Goal: Information Seeking & Learning: Learn about a topic

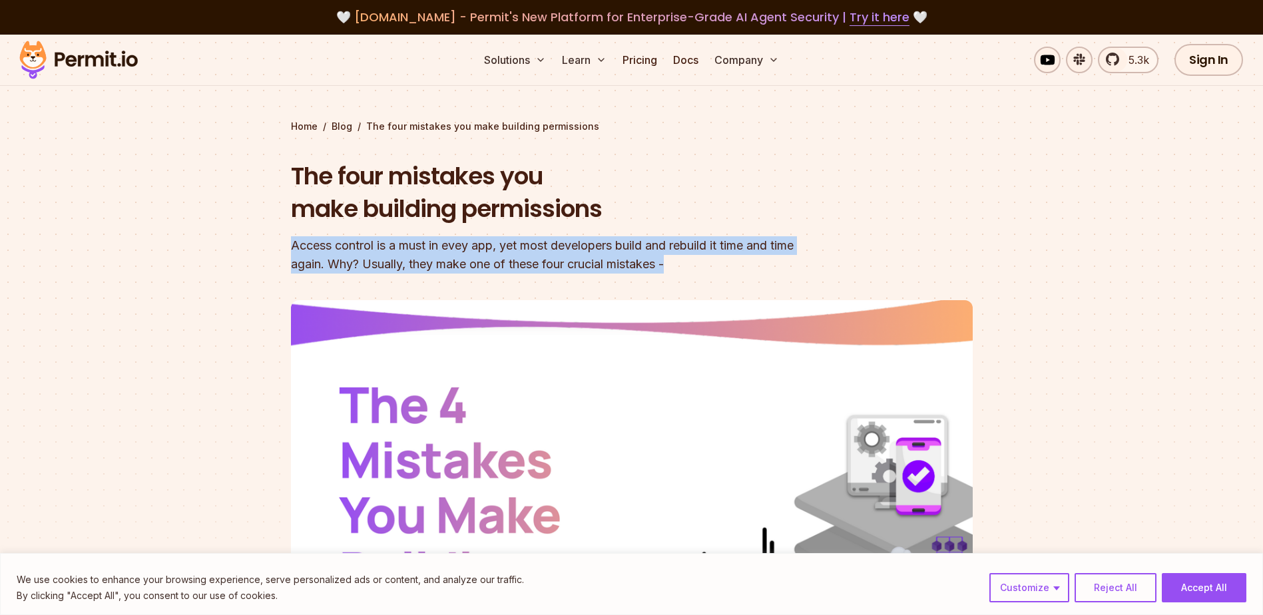
drag, startPoint x: 300, startPoint y: 245, endPoint x: 809, endPoint y: 262, distance: 508.8
click at [809, 262] on section "Home / Blog / The four mistakes you make building permissions The four mistakes…" at bounding box center [631, 411] width 1263 height 752
click at [809, 262] on header "The four mistakes you make building permissions Access control is a must in eve…" at bounding box center [632, 457] width 682 height 595
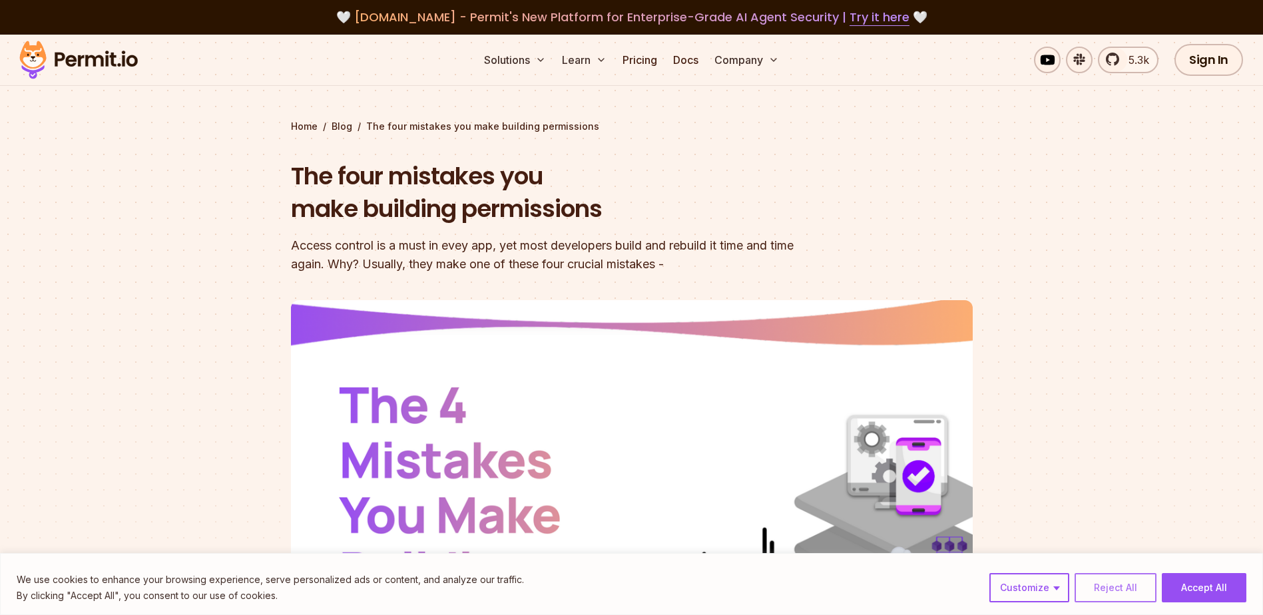
click at [1138, 591] on button "Reject All" at bounding box center [1115, 587] width 82 height 29
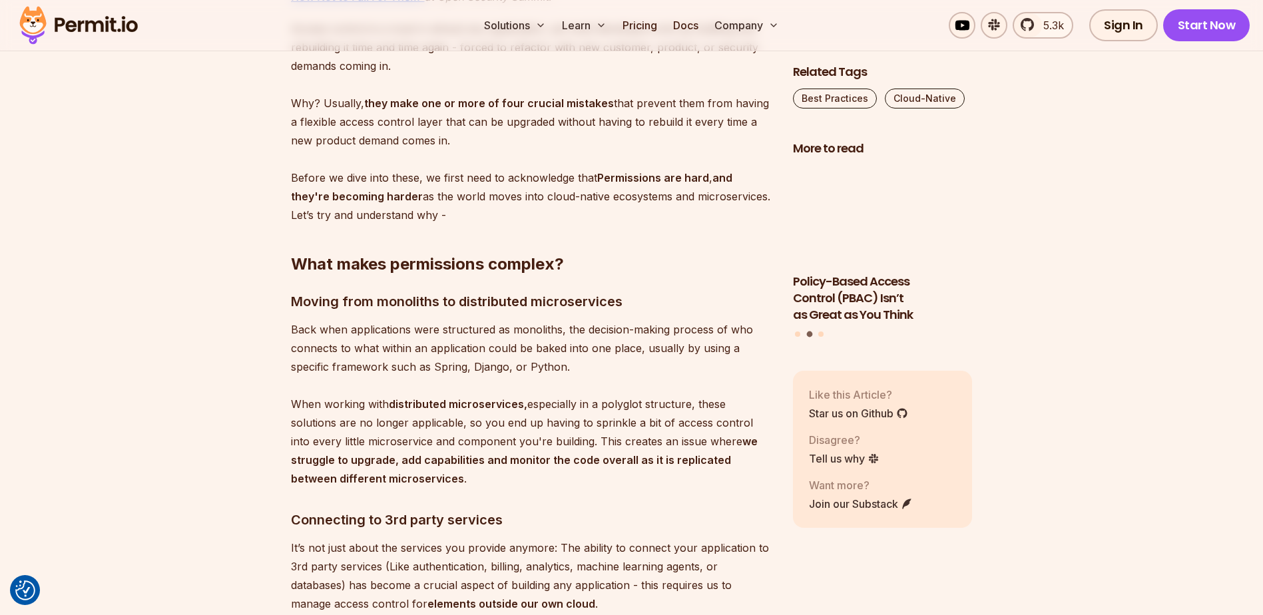
scroll to position [998, 0]
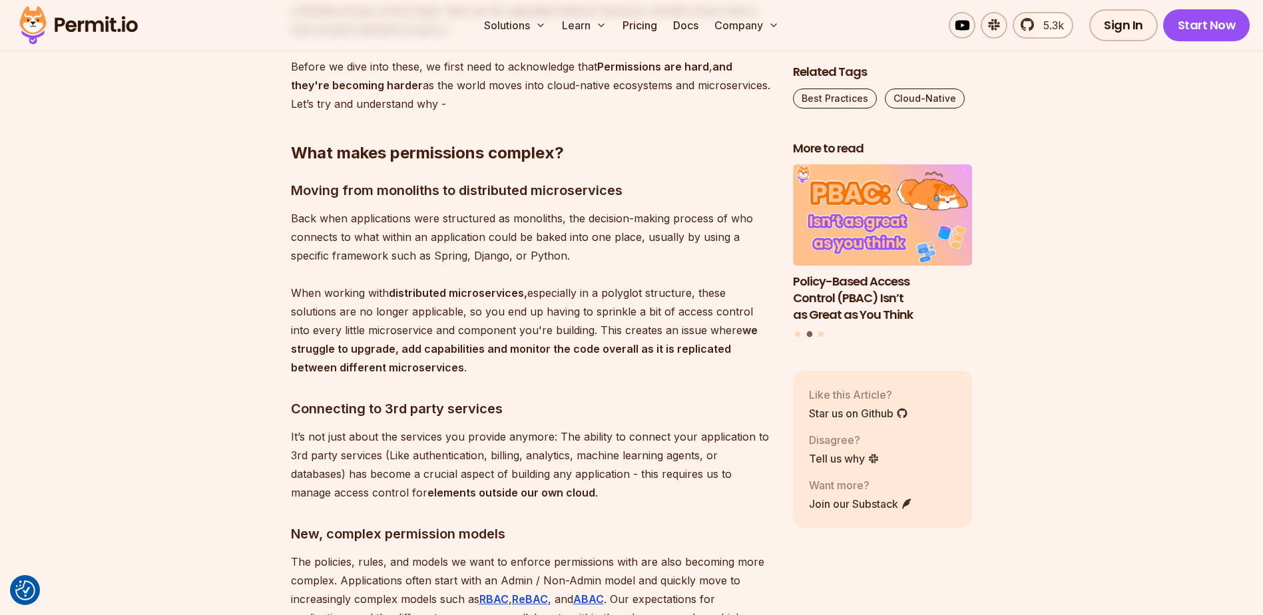
drag, startPoint x: 286, startPoint y: 150, endPoint x: 684, endPoint y: 187, distance: 399.8
click at [684, 187] on h3 "Moving from monoliths to distributed microservices" at bounding box center [531, 190] width 481 height 21
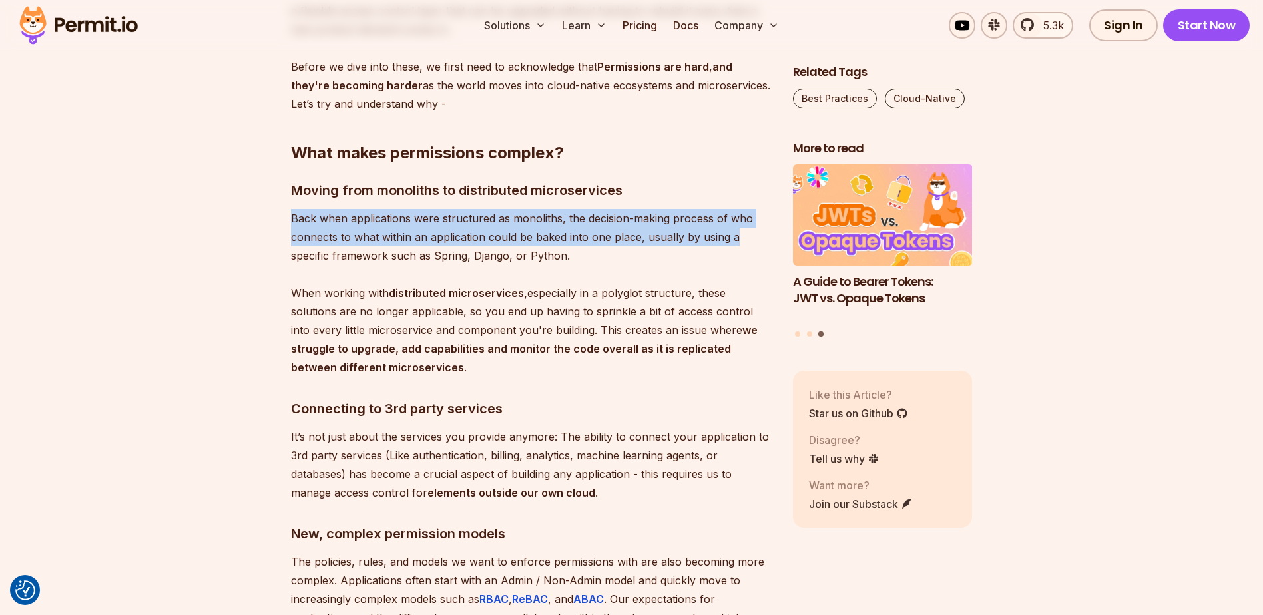
drag, startPoint x: 293, startPoint y: 215, endPoint x: 760, endPoint y: 240, distance: 467.9
click at [760, 240] on p "Back when applications were structured as monoliths, the decision-making proces…" at bounding box center [531, 293] width 481 height 168
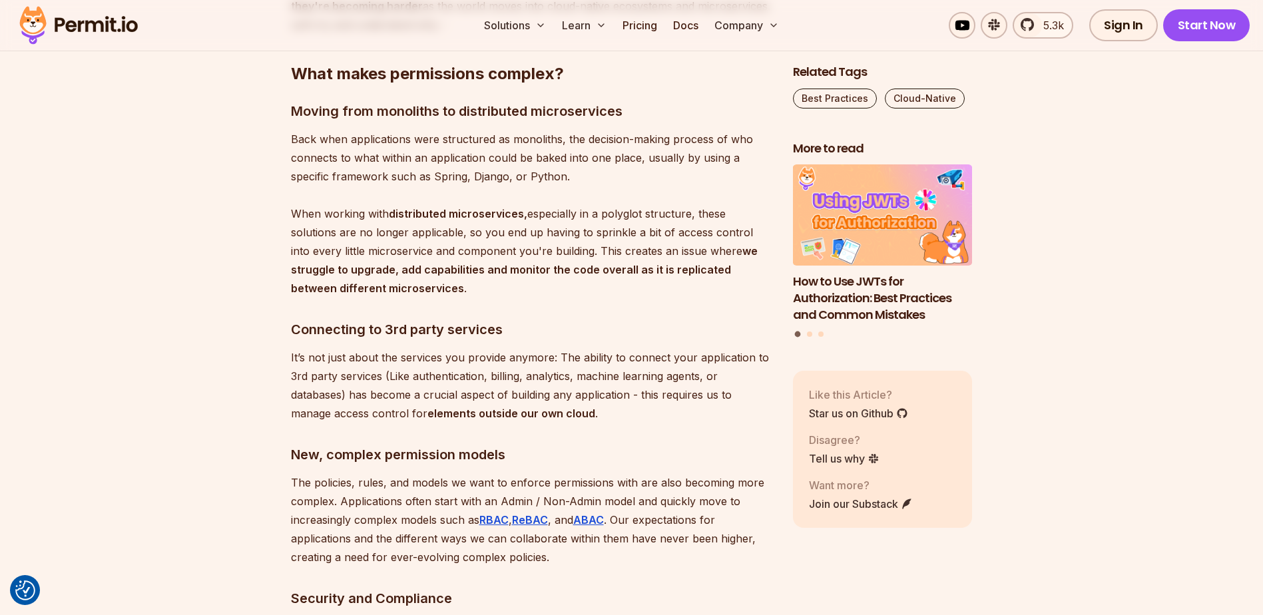
scroll to position [1110, 0]
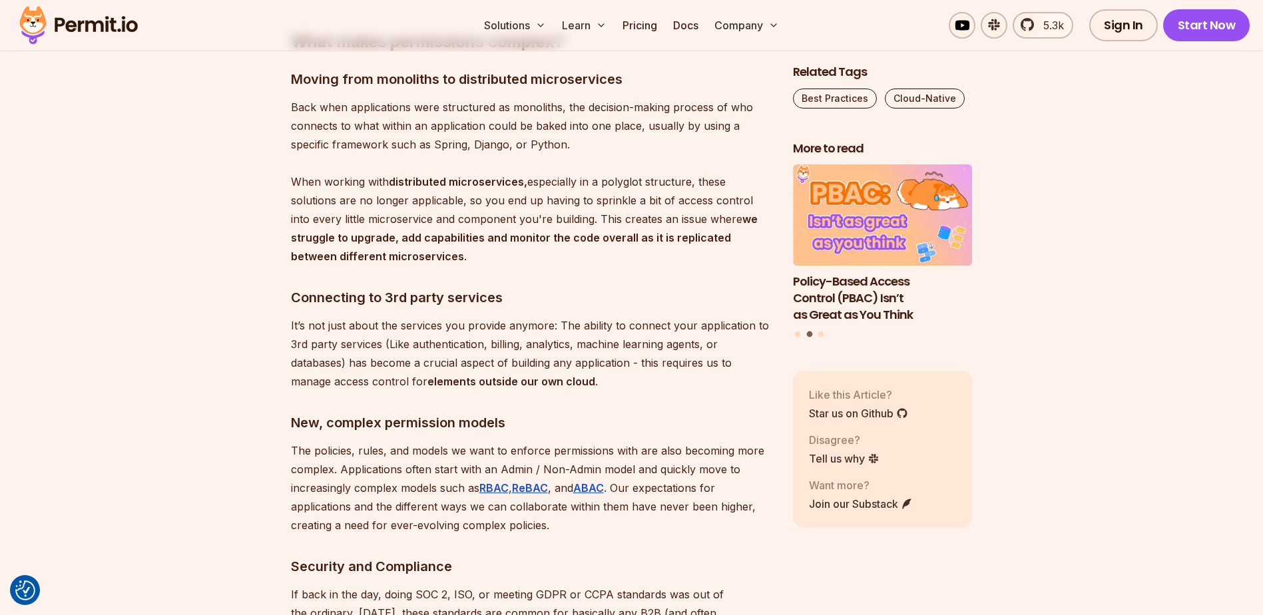
click at [618, 181] on p "Back when applications were structured as monoliths, the decision-making proces…" at bounding box center [531, 182] width 481 height 168
copy p "polyglot"
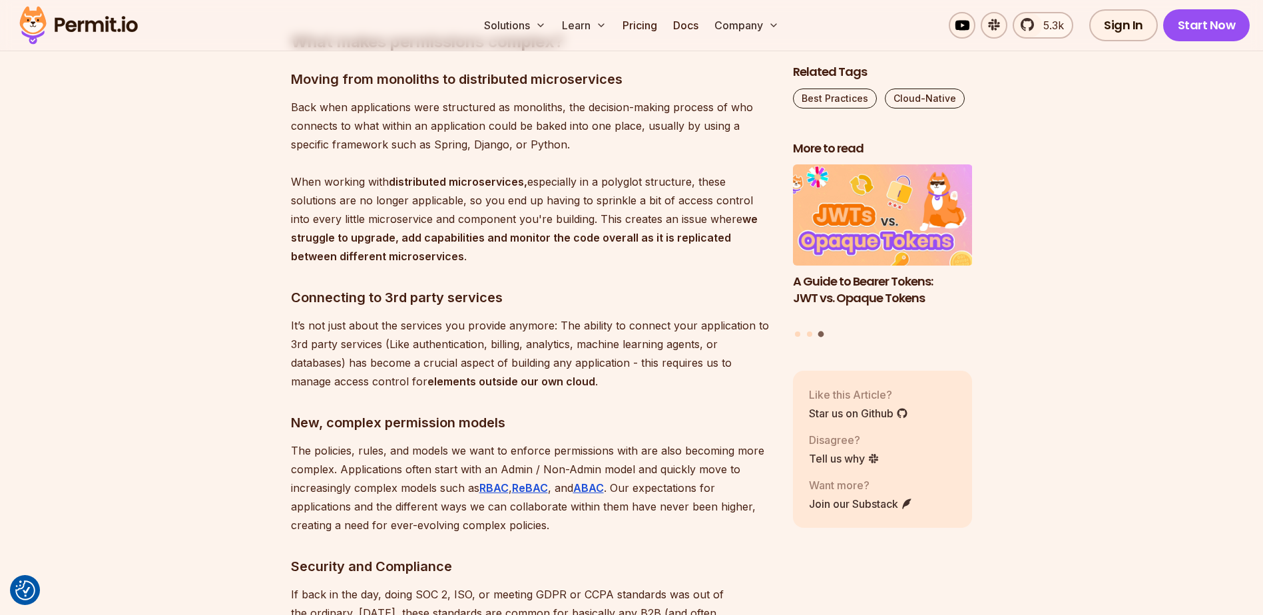
drag, startPoint x: 296, startPoint y: 200, endPoint x: 493, endPoint y: 188, distance: 197.4
click at [491, 186] on p "Back when applications were structured as monoliths, the decision-making proces…" at bounding box center [531, 182] width 481 height 168
click at [477, 204] on p "Back when applications were structured as monoliths, the decision-making proces…" at bounding box center [531, 182] width 481 height 168
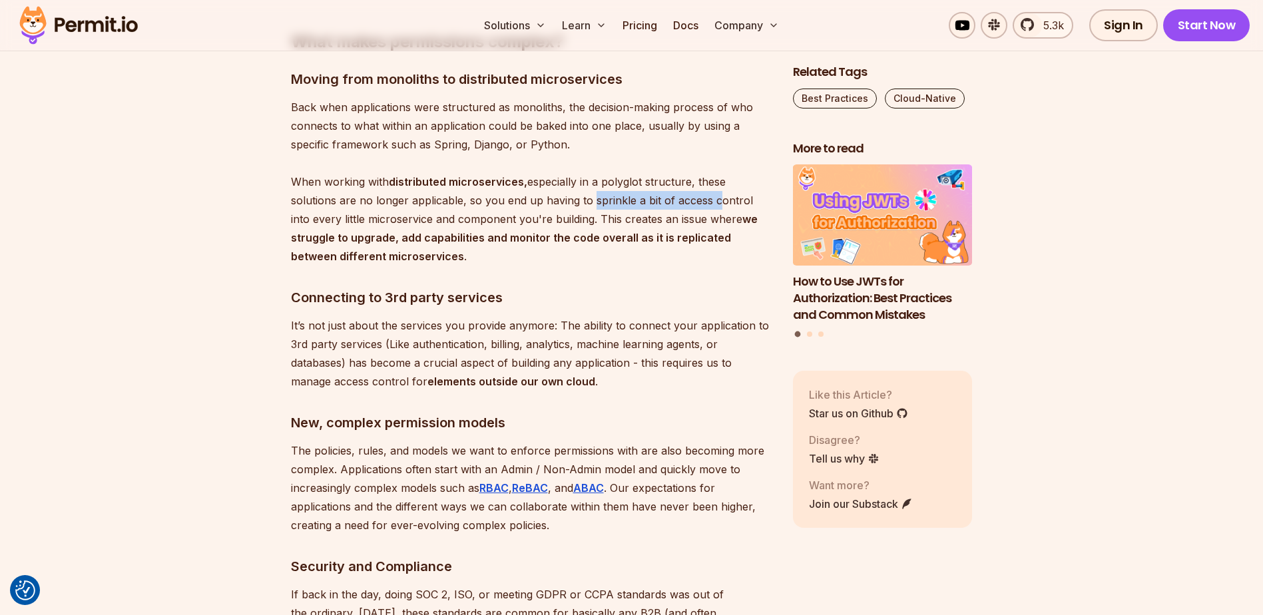
drag, startPoint x: 600, startPoint y: 198, endPoint x: 708, endPoint y: 194, distance: 108.6
click at [708, 194] on p "Back when applications were structured as monoliths, the decision-making proces…" at bounding box center [531, 182] width 481 height 168
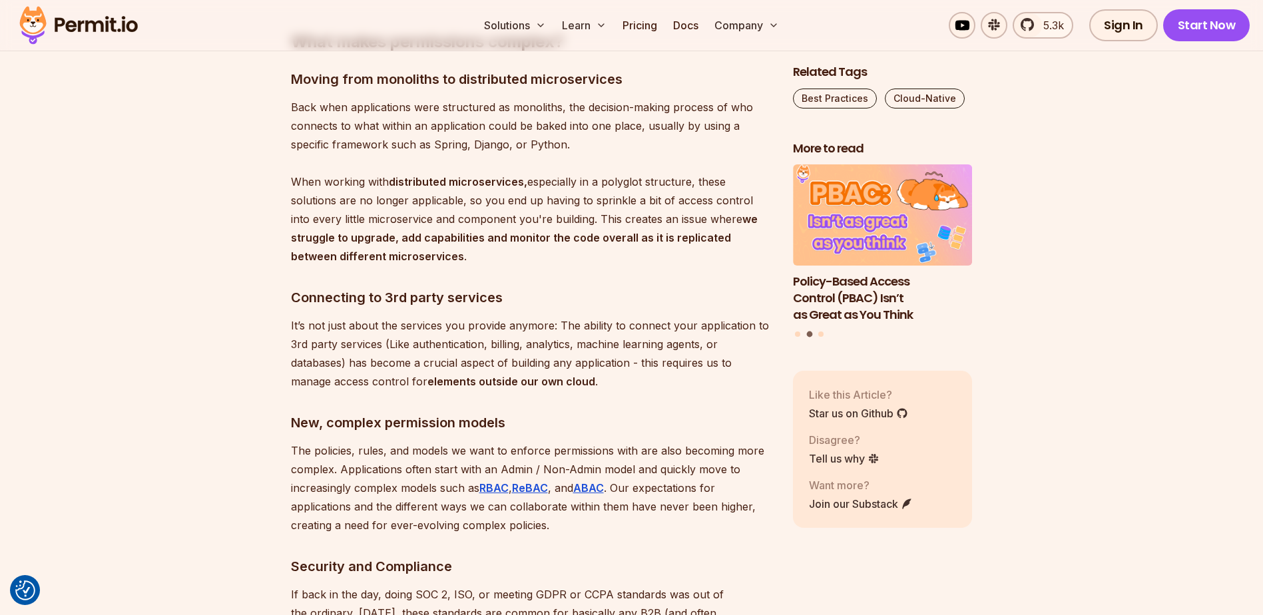
click at [484, 194] on p "Back when applications were structured as monoliths, the decision-making proces…" at bounding box center [531, 182] width 481 height 168
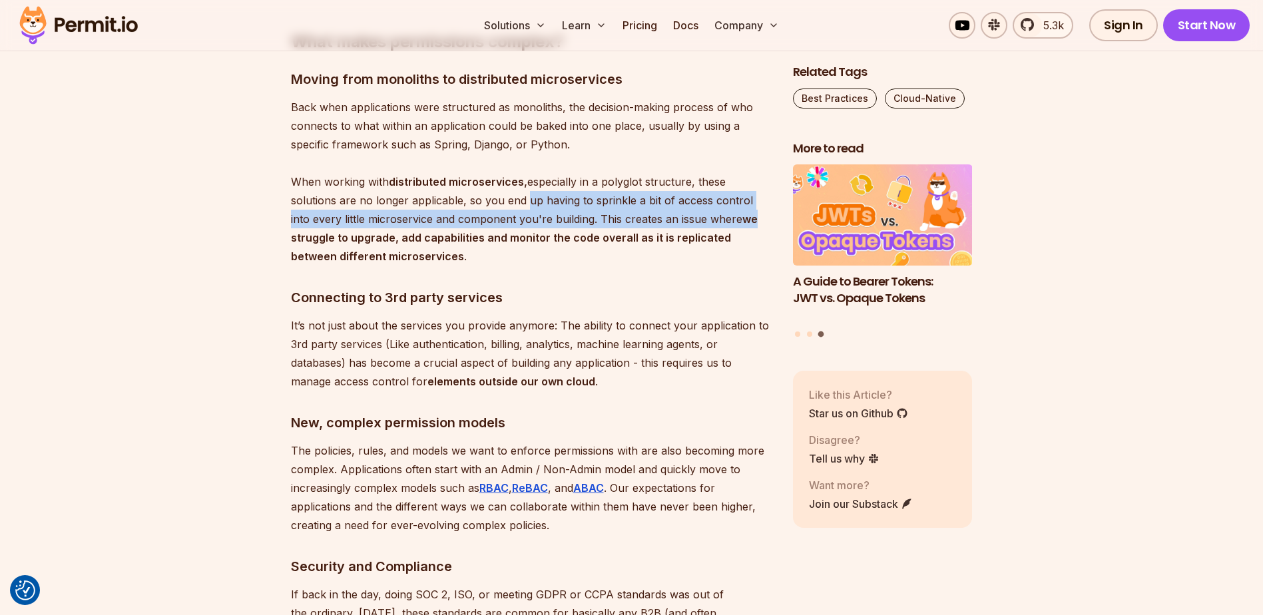
drag, startPoint x: 539, startPoint y: 194, endPoint x: 745, endPoint y: 224, distance: 207.8
click at [745, 224] on p "Back when applications were structured as monoliths, the decision-making proces…" at bounding box center [531, 182] width 481 height 168
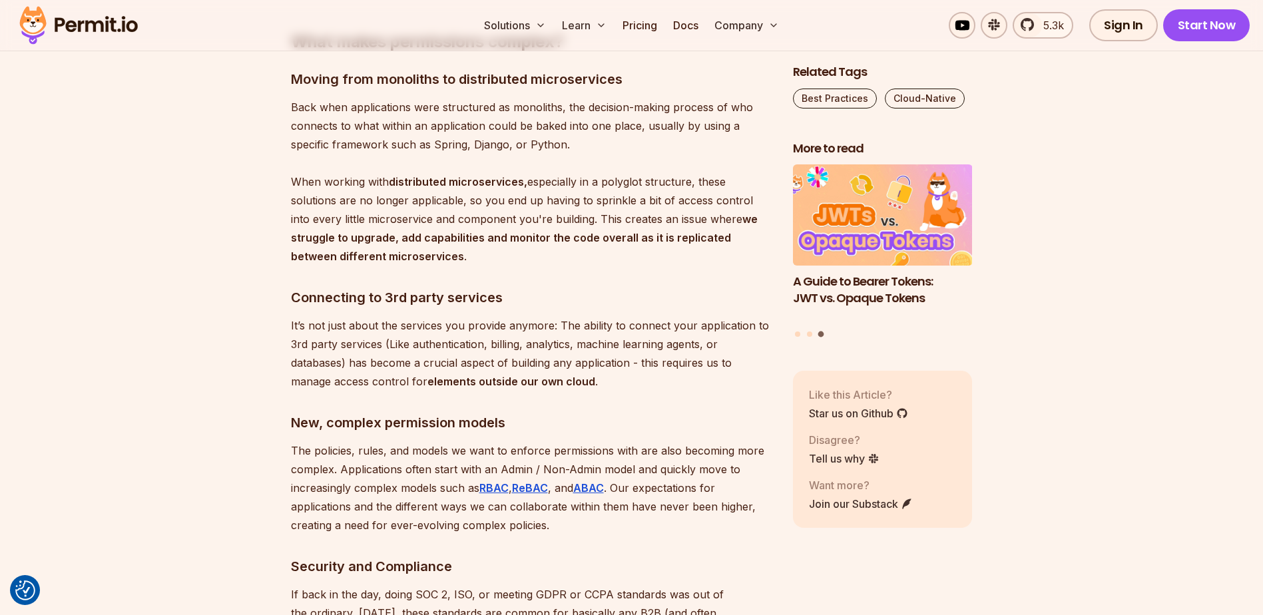
click at [335, 232] on strong "we struggle to upgrade, add capabilities and monitor the code overall as it is …" at bounding box center [524, 237] width 467 height 51
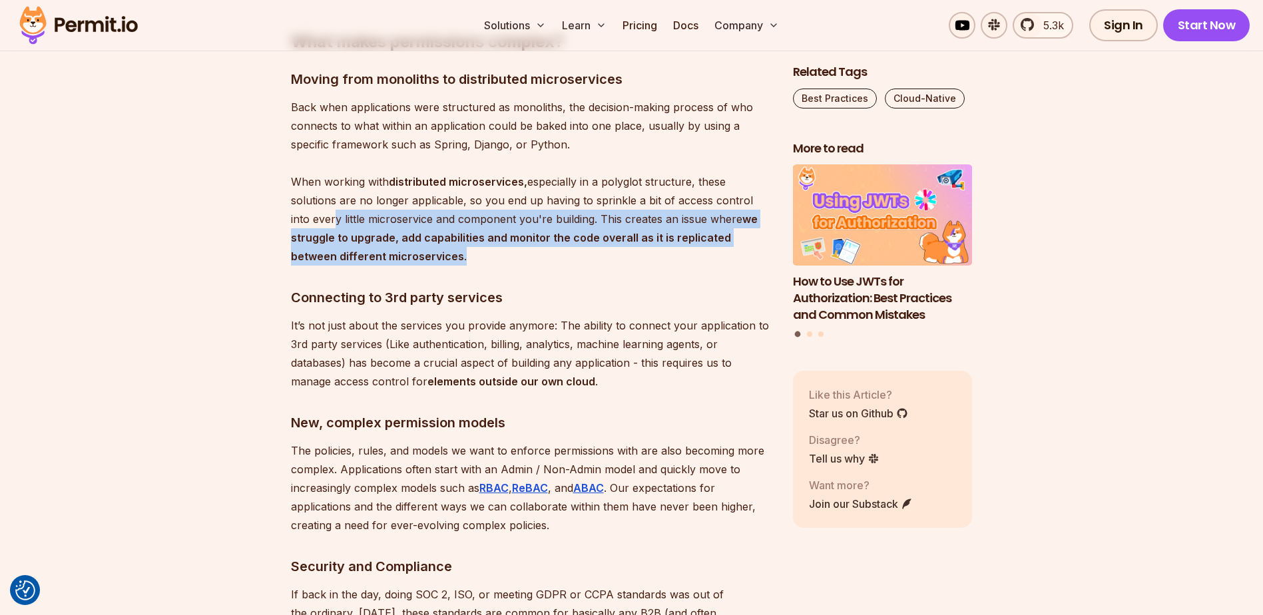
drag, startPoint x: 311, startPoint y: 216, endPoint x: 753, endPoint y: 262, distance: 445.0
click at [753, 262] on p "Back when applications were structured as monoliths, the decision-making proces…" at bounding box center [531, 182] width 481 height 168
click at [753, 263] on p "Back when applications were structured as monoliths, the decision-making proces…" at bounding box center [531, 182] width 481 height 168
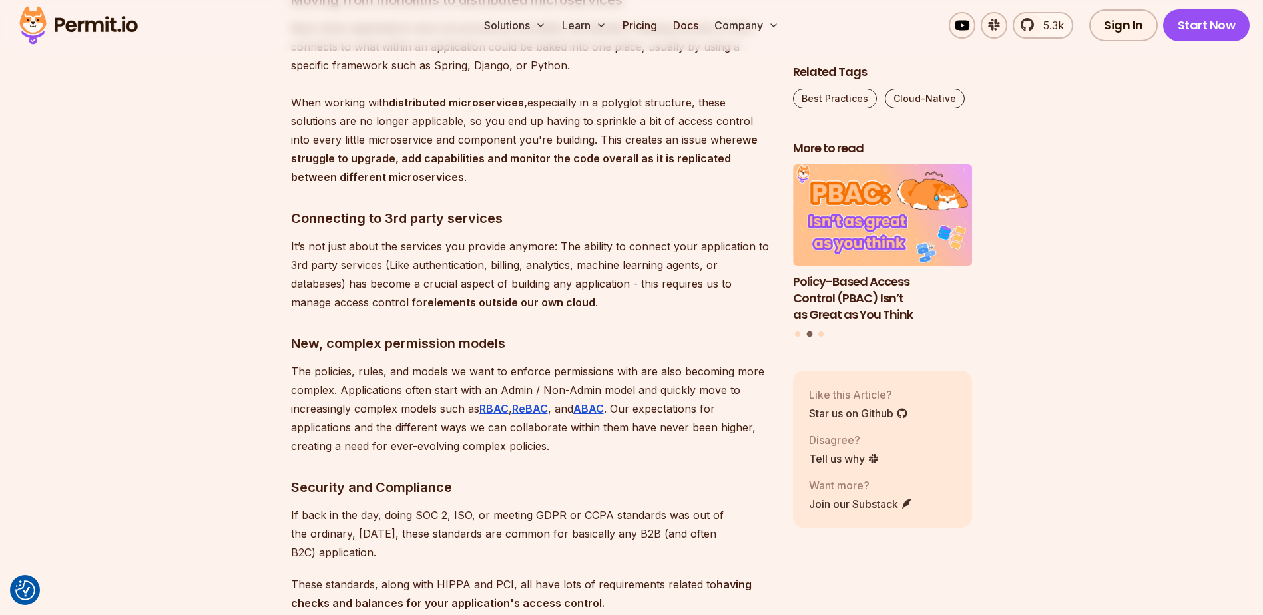
scroll to position [1220, 0]
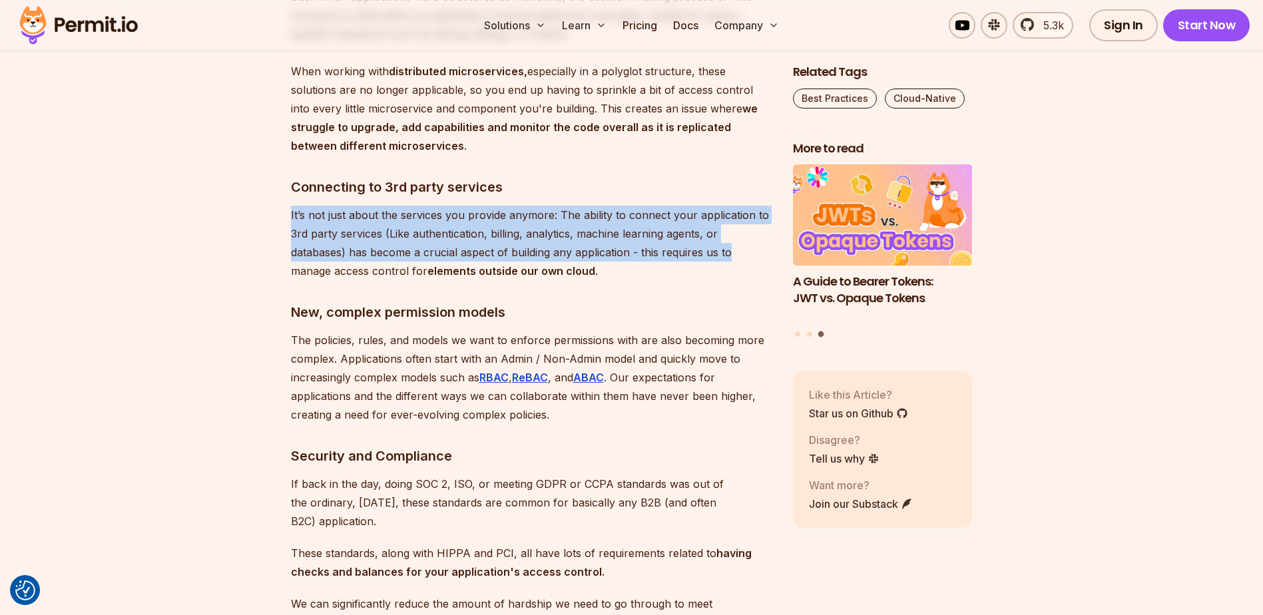
drag, startPoint x: 279, startPoint y: 218, endPoint x: 745, endPoint y: 250, distance: 467.7
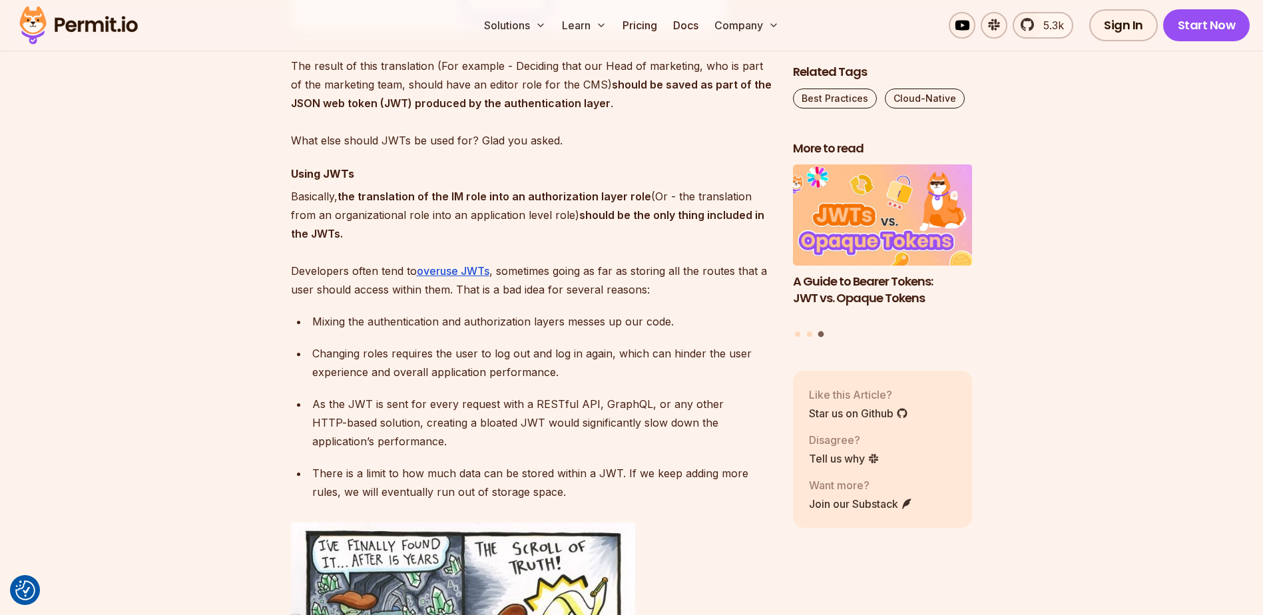
scroll to position [3328, 0]
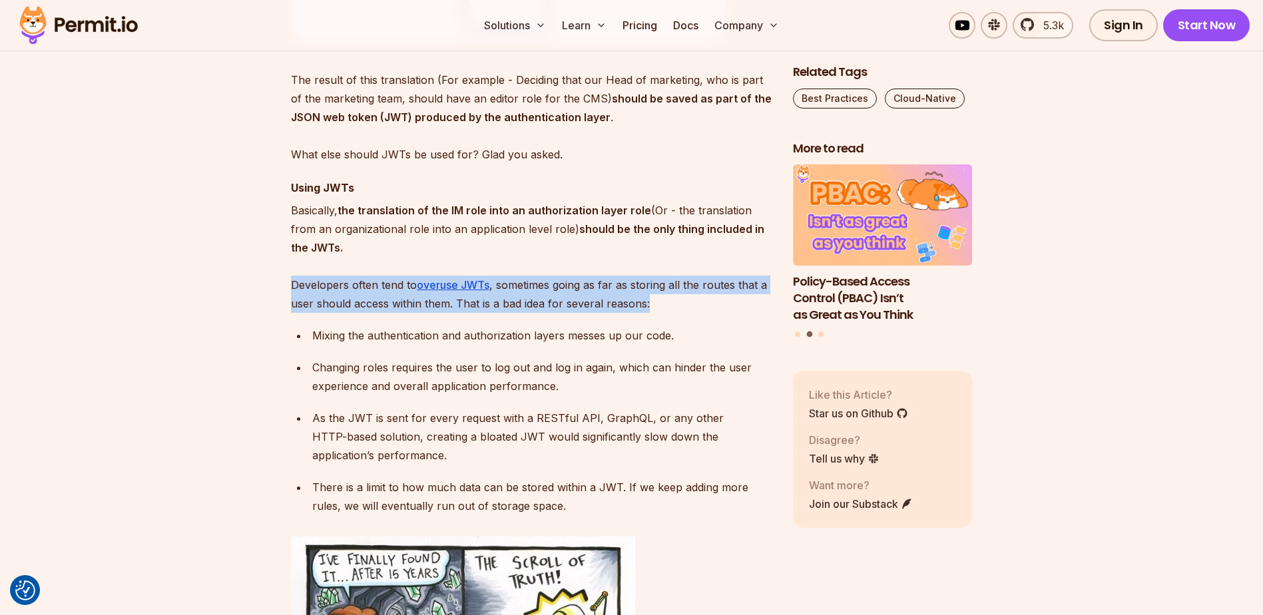
drag, startPoint x: 294, startPoint y: 276, endPoint x: 666, endPoint y: 302, distance: 372.9
click at [666, 302] on section "Table of Contents This blog is based on Or [PERSON_NAME]' talk "Product Permiss…" at bounding box center [631, 615] width 1263 height 6312
click at [527, 301] on p "Basically, the translation of the IM role into an authorization layer role (Or …" at bounding box center [531, 257] width 481 height 112
click at [463, 308] on p "Basically, the translation of the IM role into an authorization layer role (Or …" at bounding box center [531, 257] width 481 height 112
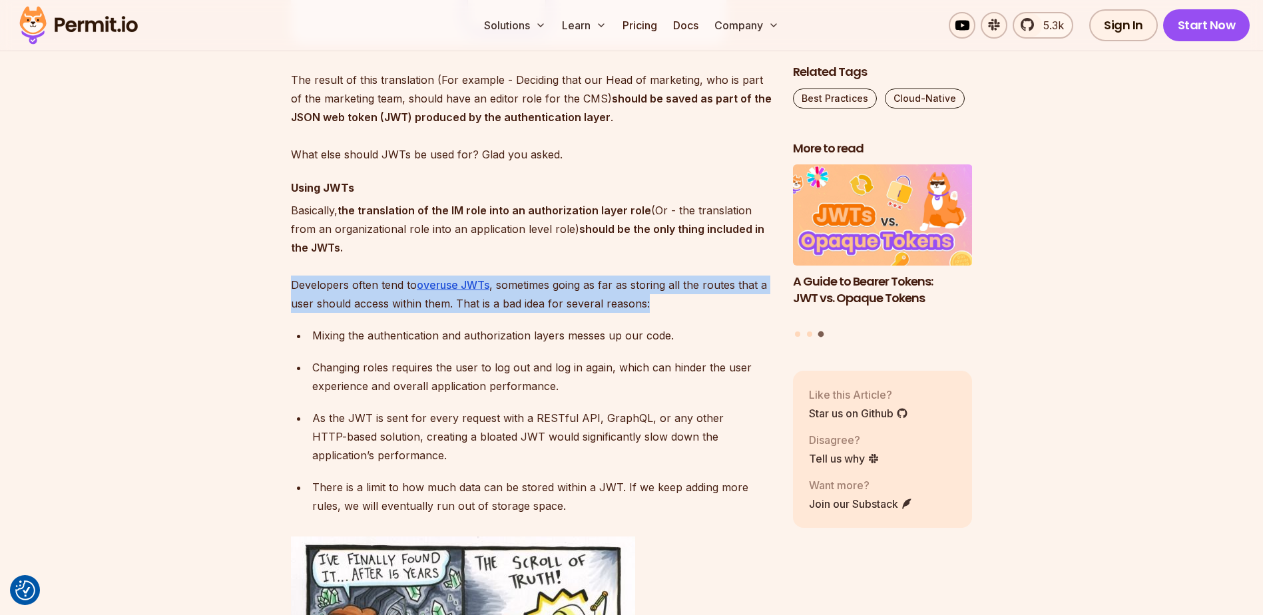
click at [453, 305] on p "Basically, the translation of the IM role into an authorization layer role (Or …" at bounding box center [531, 257] width 481 height 112
click at [452, 305] on p "Basically, the translation of the IM role into an authorization layer role (Or …" at bounding box center [531, 257] width 481 height 112
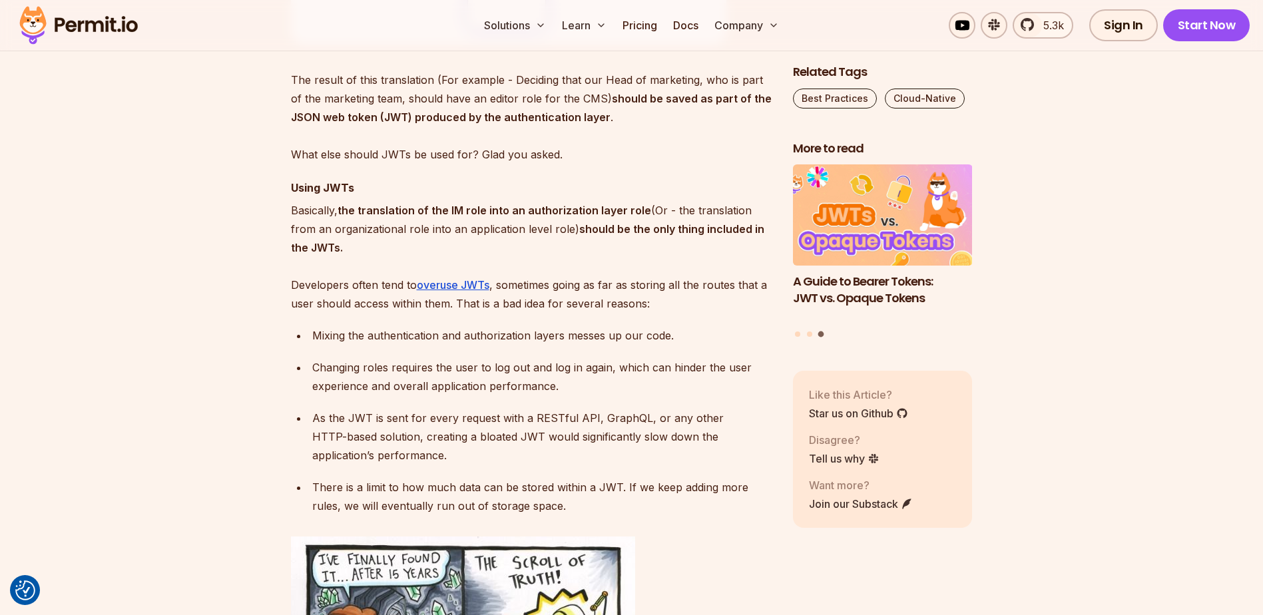
drag, startPoint x: 306, startPoint y: 335, endPoint x: 690, endPoint y: 339, distance: 383.4
click at [690, 339] on li "Mixing the authentication and authorization layers messes up our code." at bounding box center [539, 335] width 463 height 19
click at [690, 339] on p "Mixing the authentication and authorization layers messes up our code." at bounding box center [541, 335] width 459 height 19
drag, startPoint x: 311, startPoint y: 365, endPoint x: 579, endPoint y: 391, distance: 269.5
click at [580, 391] on ul "Mixing the authentication and authorization layers messes up our code. Changing…" at bounding box center [531, 420] width 481 height 189
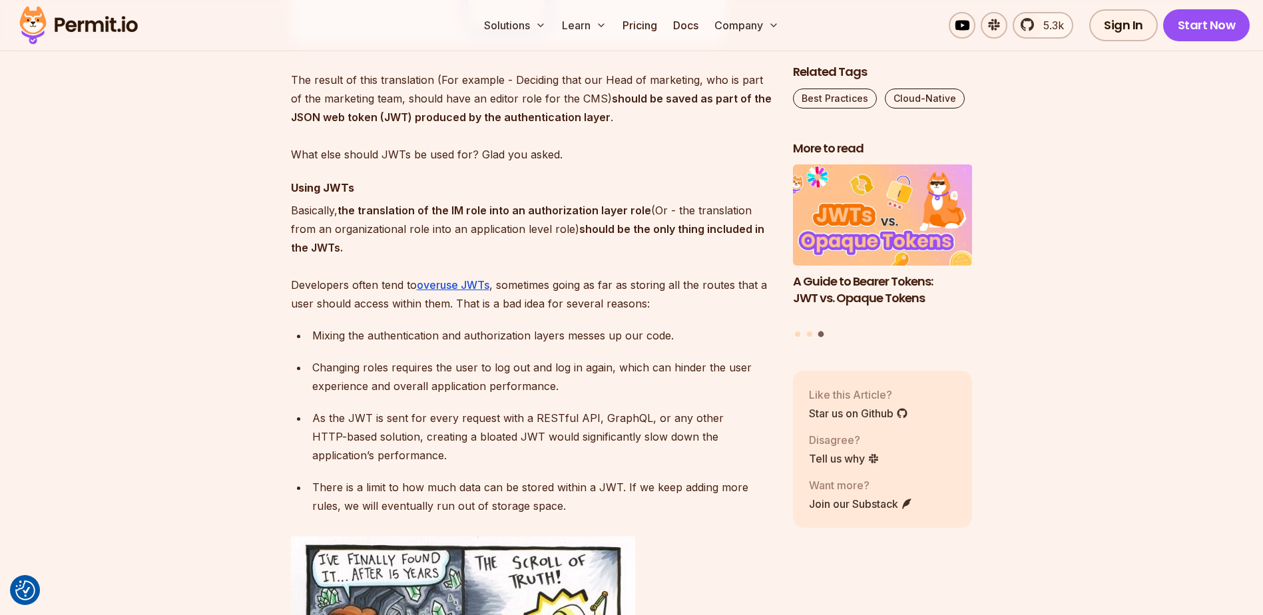
click at [579, 392] on p "Changing roles requires the user to log out and log in again, which can hinder …" at bounding box center [541, 376] width 459 height 37
click at [494, 377] on p "Changing roles requires the user to log out and log in again, which can hinder …" at bounding box center [541, 376] width 459 height 37
drag, startPoint x: 465, startPoint y: 364, endPoint x: 602, endPoint y: 384, distance: 138.6
click at [602, 384] on p "Changing roles requires the user to log out and log in again, which can hinder …" at bounding box center [541, 376] width 459 height 37
click at [603, 384] on p "Changing roles requires the user to log out and log in again, which can hinder …" at bounding box center [541, 376] width 459 height 37
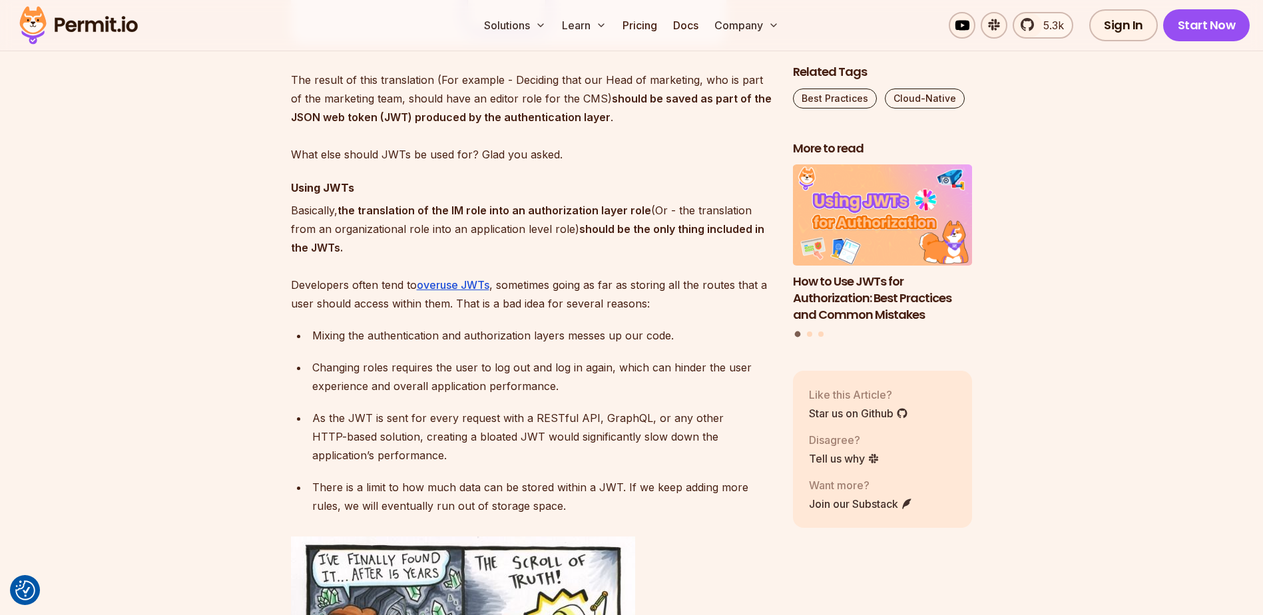
drag, startPoint x: 329, startPoint y: 385, endPoint x: 578, endPoint y: 386, distance: 248.9
click at [578, 386] on p "Changing roles requires the user to log out and log in again, which can hinder …" at bounding box center [541, 376] width 459 height 37
click at [582, 387] on p "Changing roles requires the user to log out and log in again, which can hinder …" at bounding box center [541, 376] width 459 height 37
click at [445, 413] on p "As the JWT is sent for every request with a RESTful API, GraphQL, or any other …" at bounding box center [541, 437] width 459 height 56
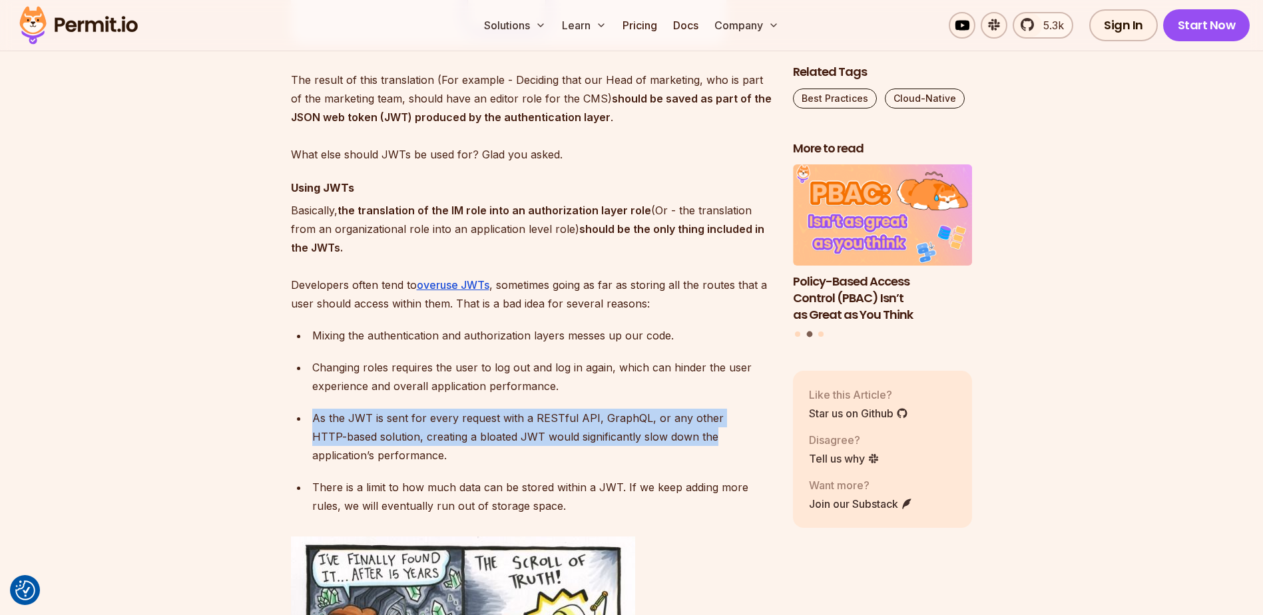
drag, startPoint x: 312, startPoint y: 413, endPoint x: 741, endPoint y: 431, distance: 429.7
click at [741, 431] on p "As the JWT is sent for every request with a RESTful API, GraphQL, or any other …" at bounding box center [541, 437] width 459 height 56
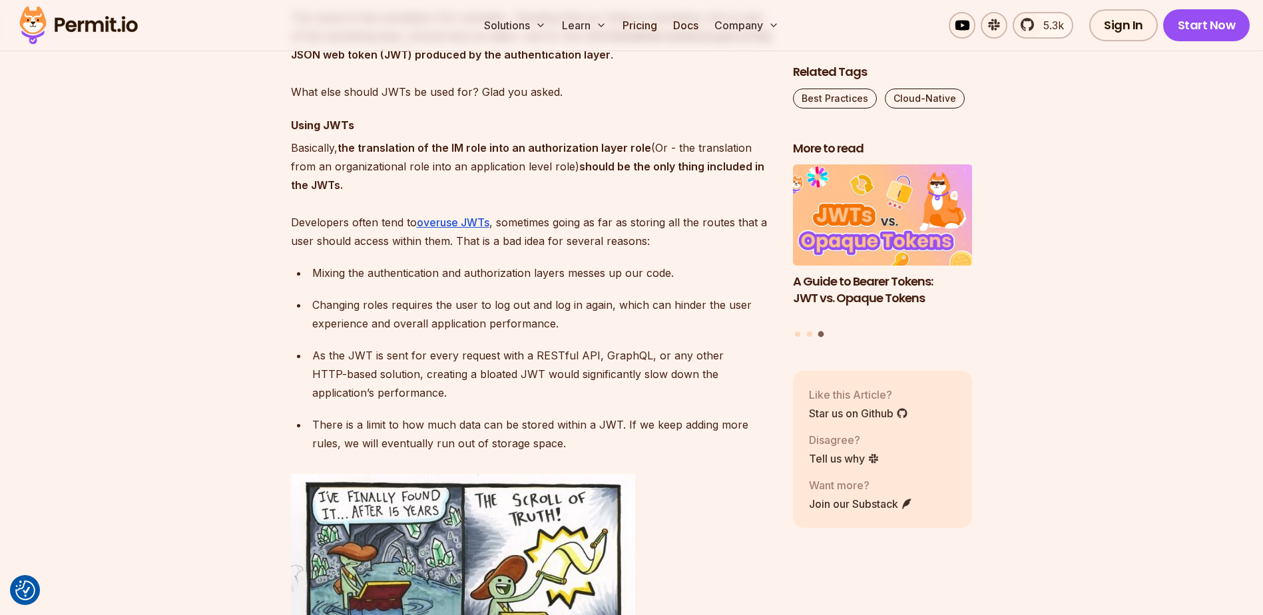
scroll to position [3439, 0]
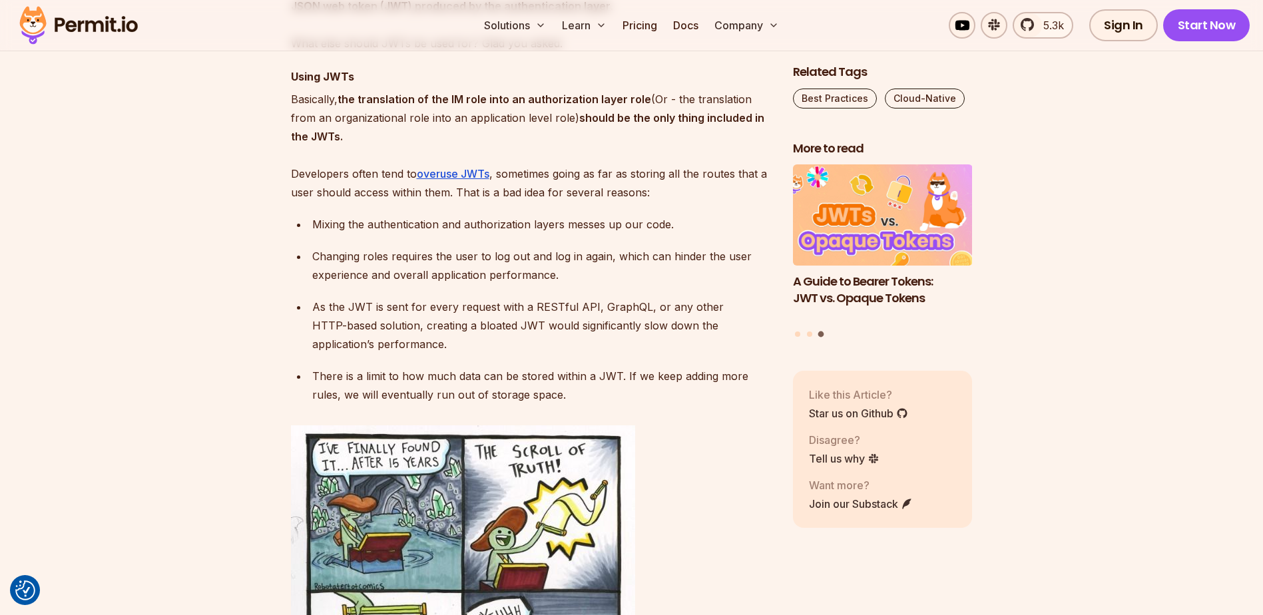
drag, startPoint x: 316, startPoint y: 379, endPoint x: 673, endPoint y: 394, distance: 357.7
click at [673, 394] on p "There is a limit to how much data can be stored within a JWT. If we keep adding…" at bounding box center [541, 385] width 459 height 37
click at [672, 395] on p "There is a limit to how much data can be stored within a JWT. If we keep adding…" at bounding box center [541, 385] width 459 height 37
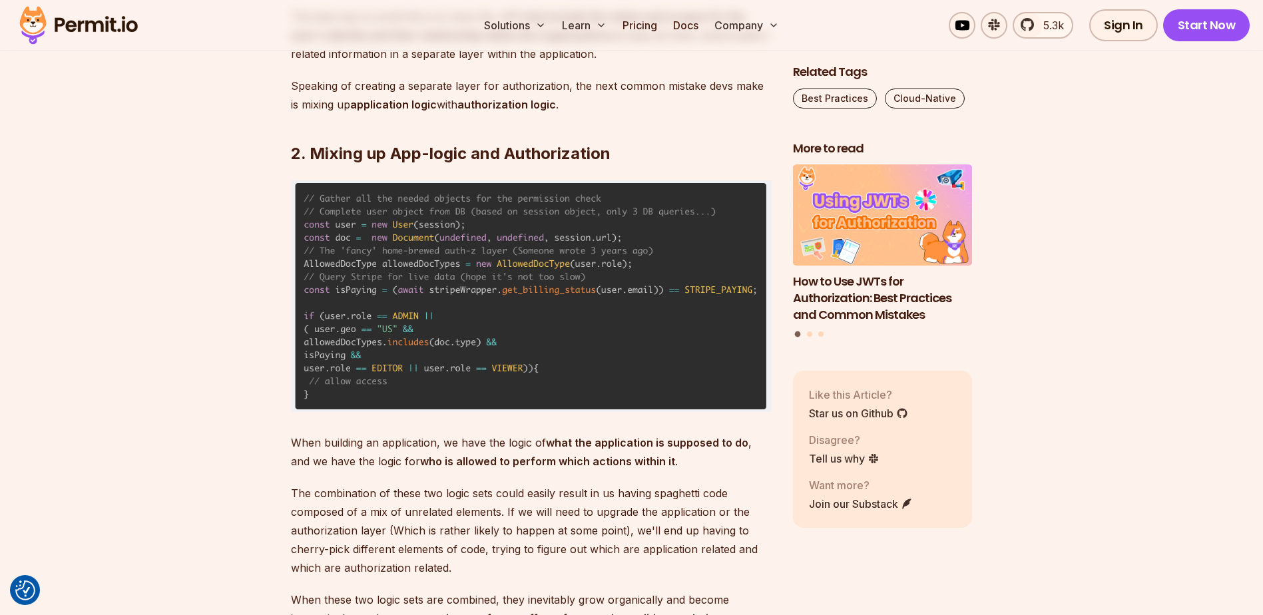
scroll to position [4215, 0]
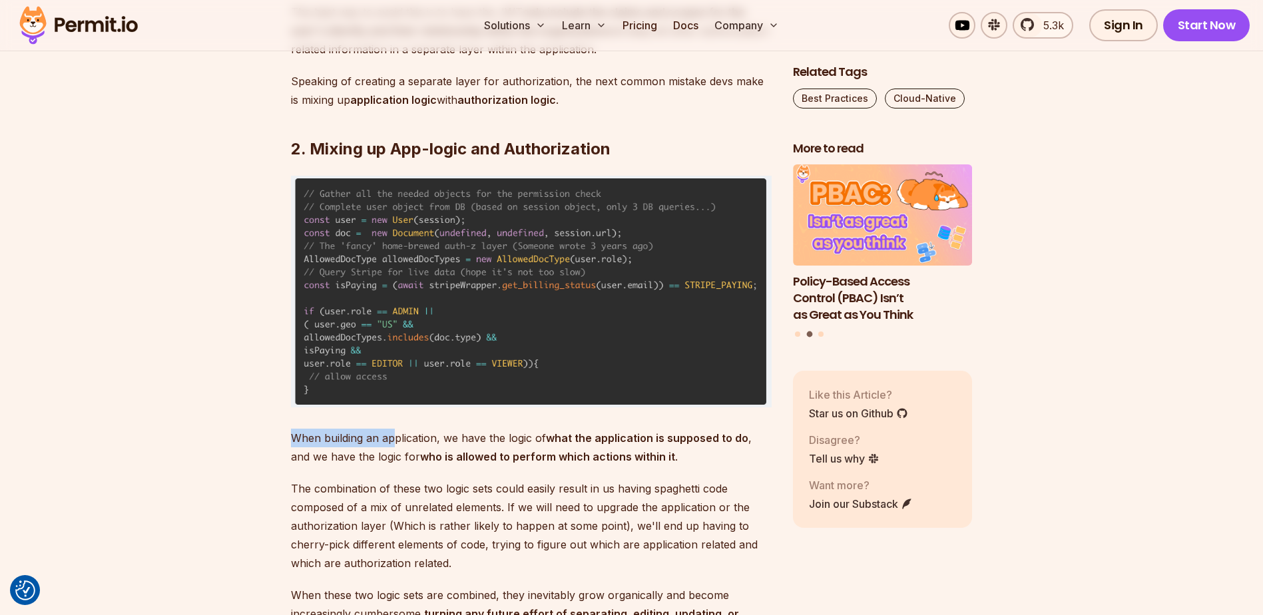
drag, startPoint x: 292, startPoint y: 438, endPoint x: 391, endPoint y: 435, distance: 99.2
click at [393, 437] on p "When building an application, we have the logic of what the application is supp…" at bounding box center [531, 447] width 481 height 37
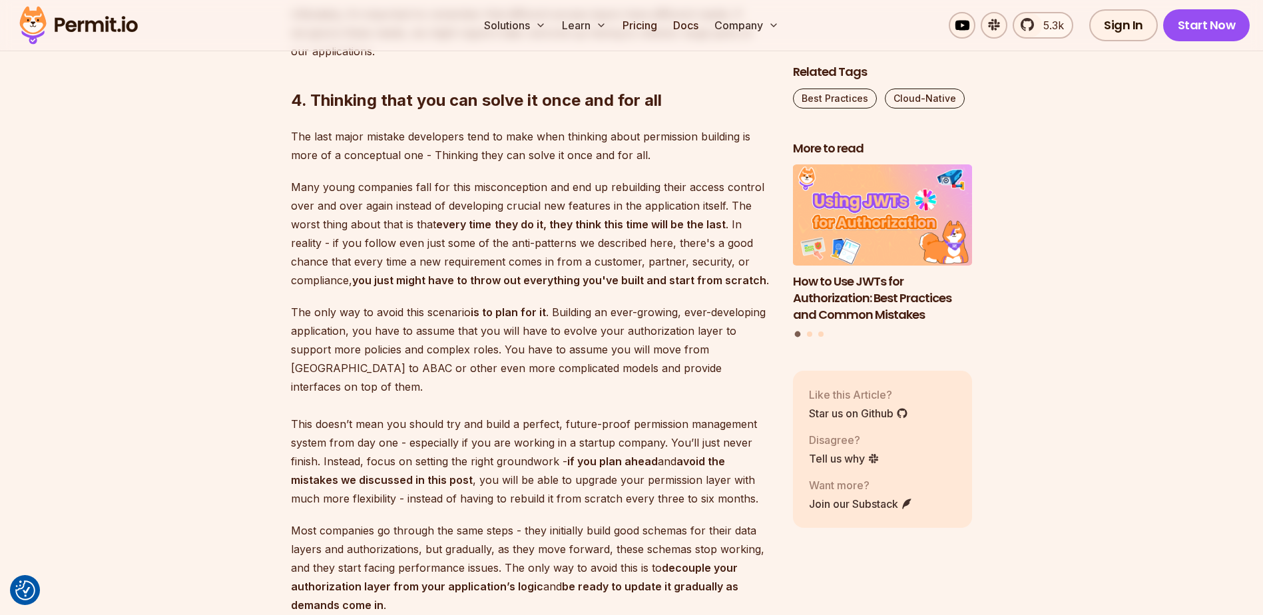
scroll to position [5769, 0]
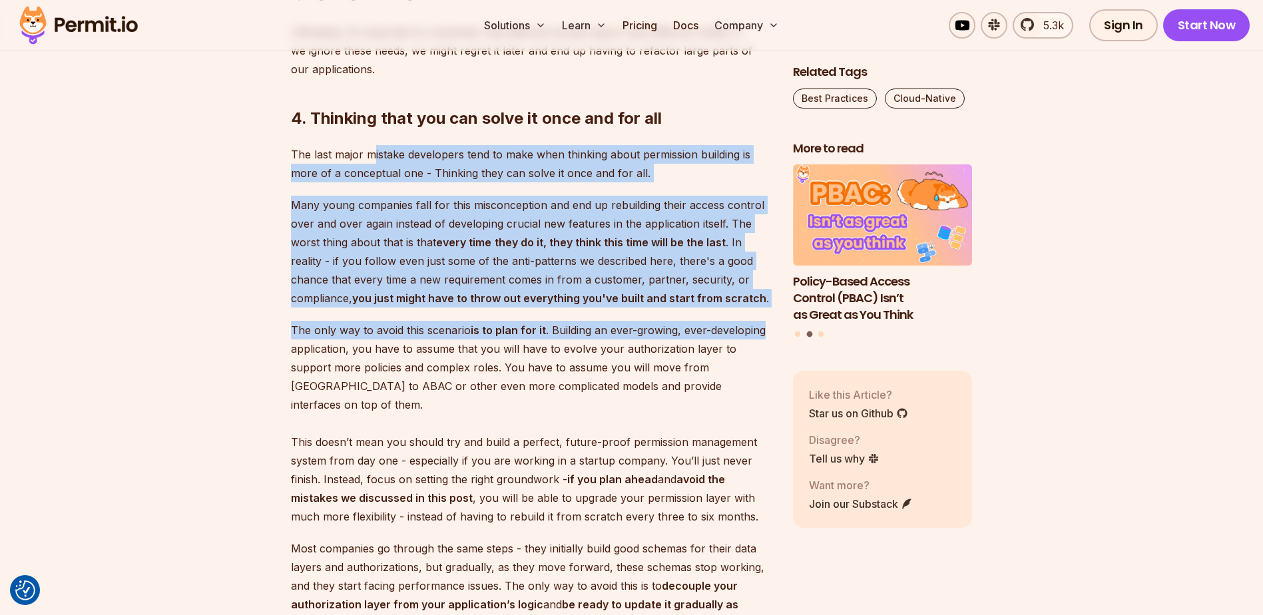
drag, startPoint x: 387, startPoint y: 147, endPoint x: 779, endPoint y: 319, distance: 428.6
click at [771, 324] on p "The only way to avoid this scenario is to plan for it . Building an ever-growin…" at bounding box center [531, 423] width 481 height 205
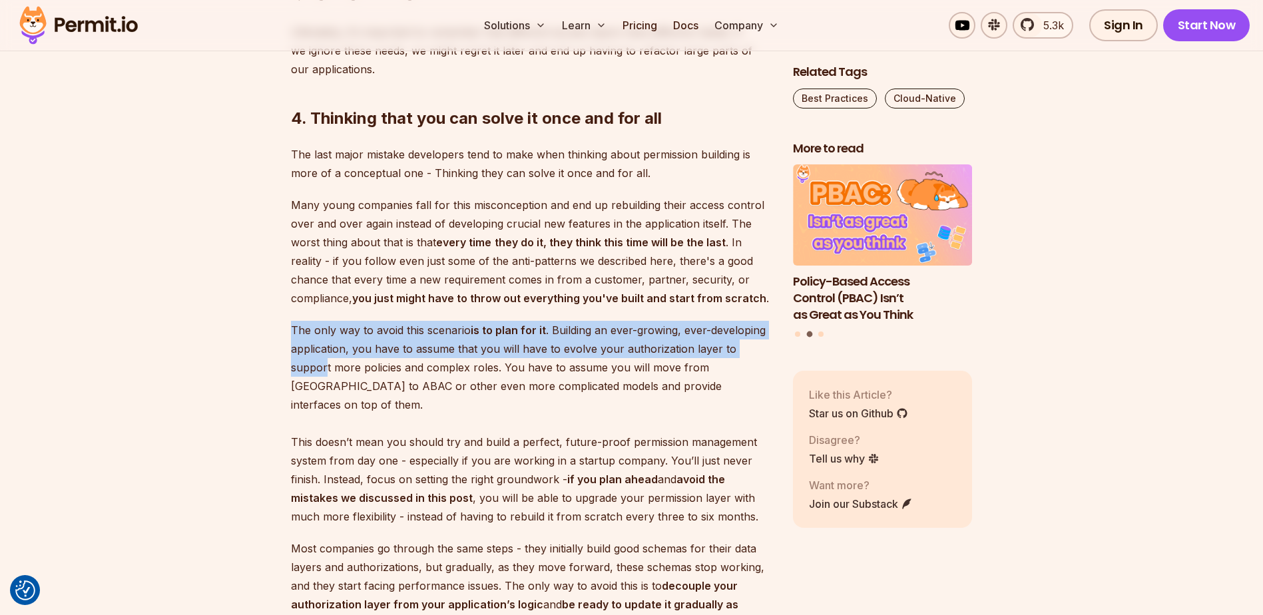
drag, startPoint x: 290, startPoint y: 331, endPoint x: 765, endPoint y: 347, distance: 475.5
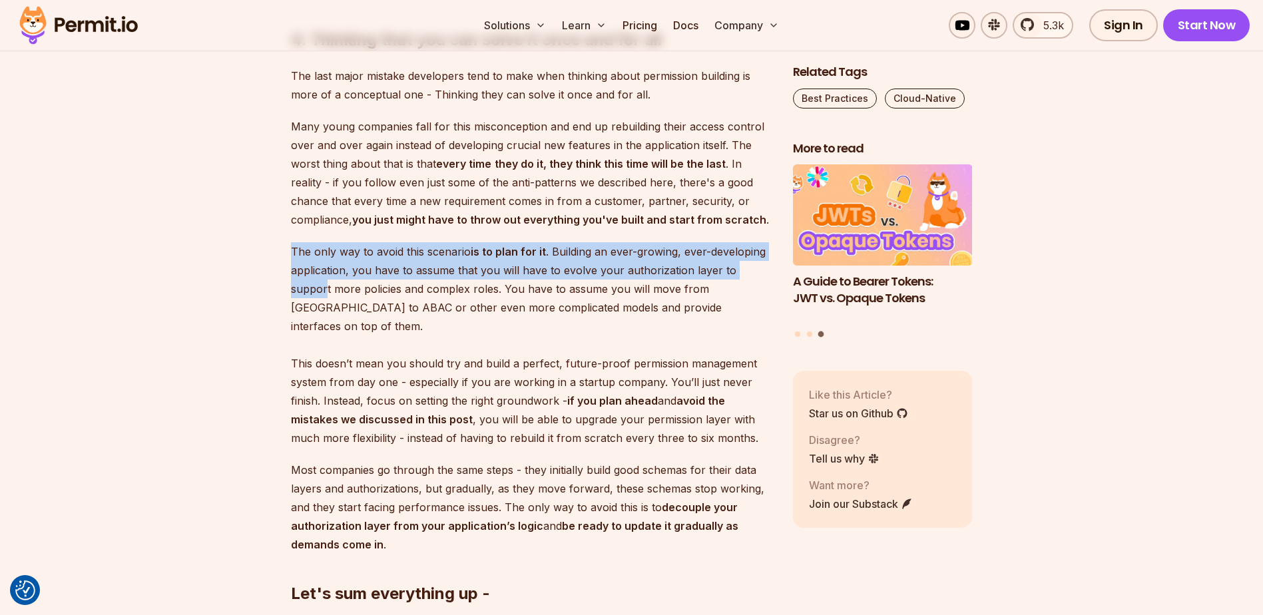
scroll to position [5879, 0]
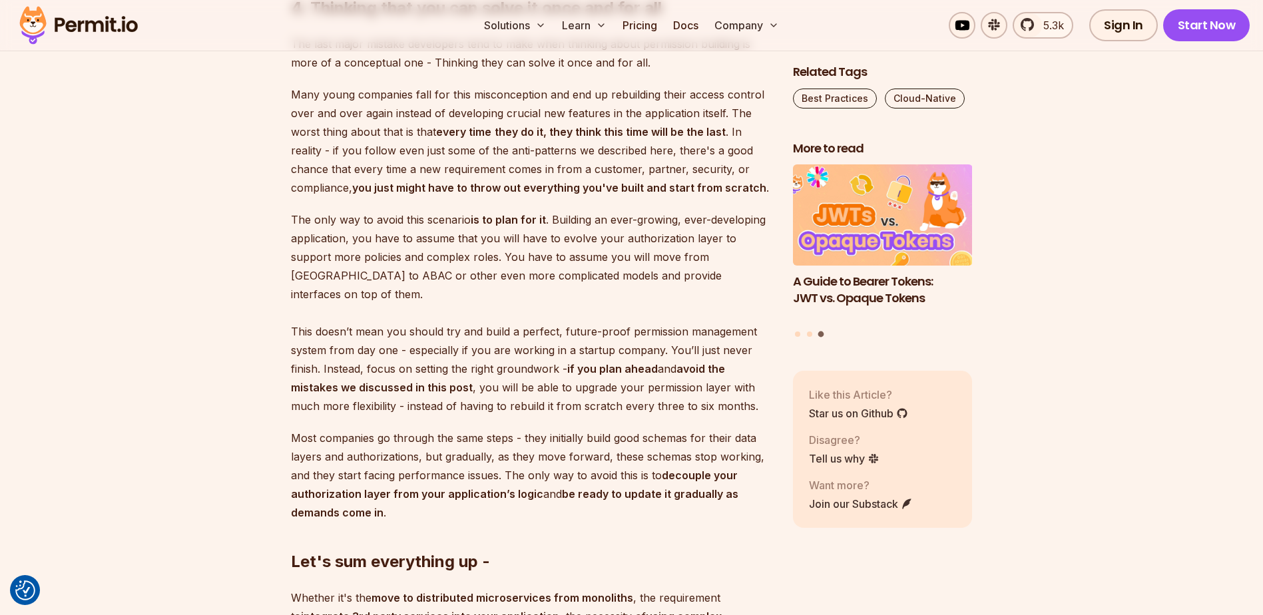
click at [743, 282] on p "The only way to avoid this scenario is to plan for it . Building an ever-growin…" at bounding box center [531, 312] width 481 height 205
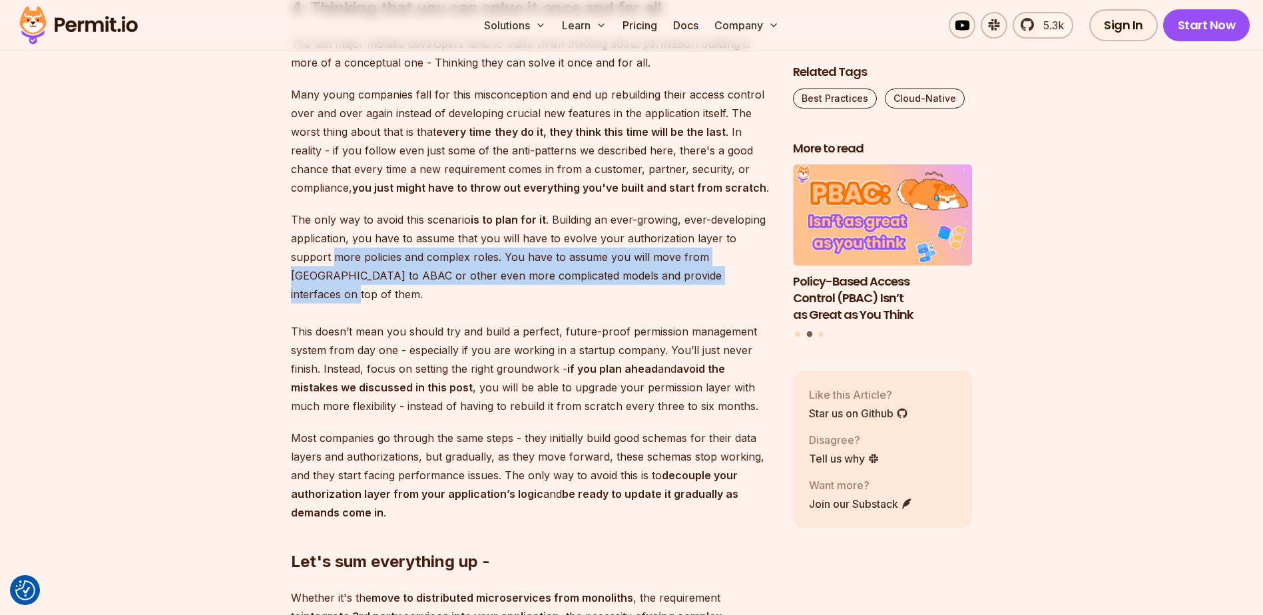
drag, startPoint x: 284, startPoint y: 260, endPoint x: 756, endPoint y: 270, distance: 472.7
click at [756, 270] on p "The only way to avoid this scenario is to plan for it . Building an ever-growin…" at bounding box center [531, 312] width 481 height 205
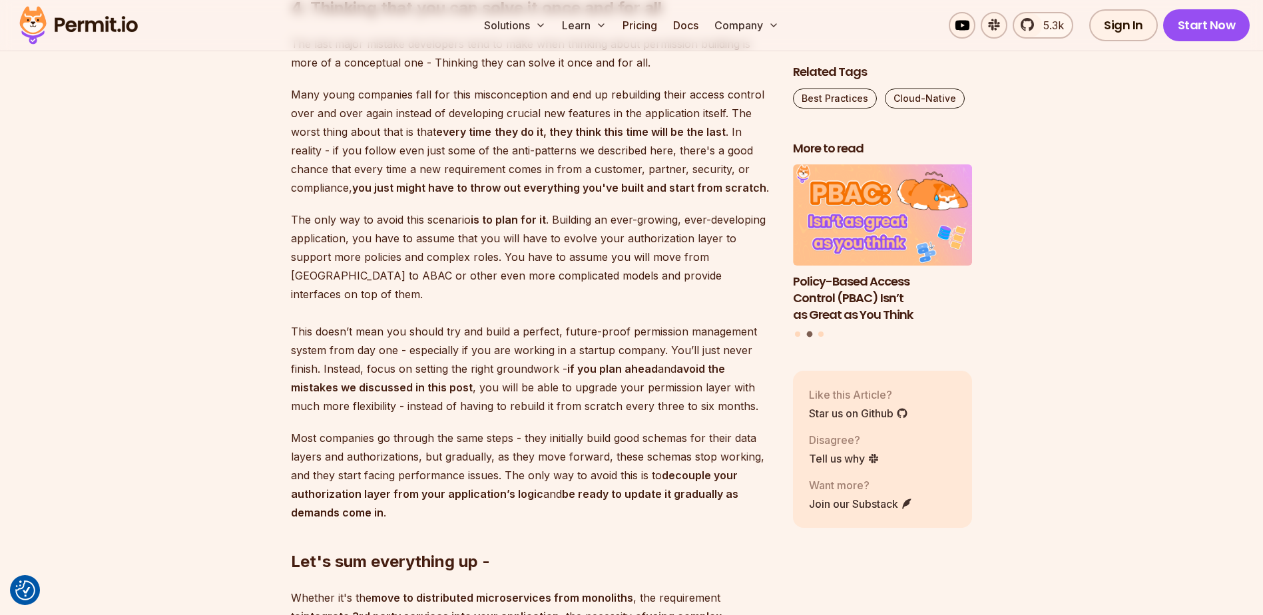
click at [664, 256] on p "The only way to avoid this scenario is to plan for it . Building an ever-growin…" at bounding box center [531, 312] width 481 height 205
copy p "RBAC"
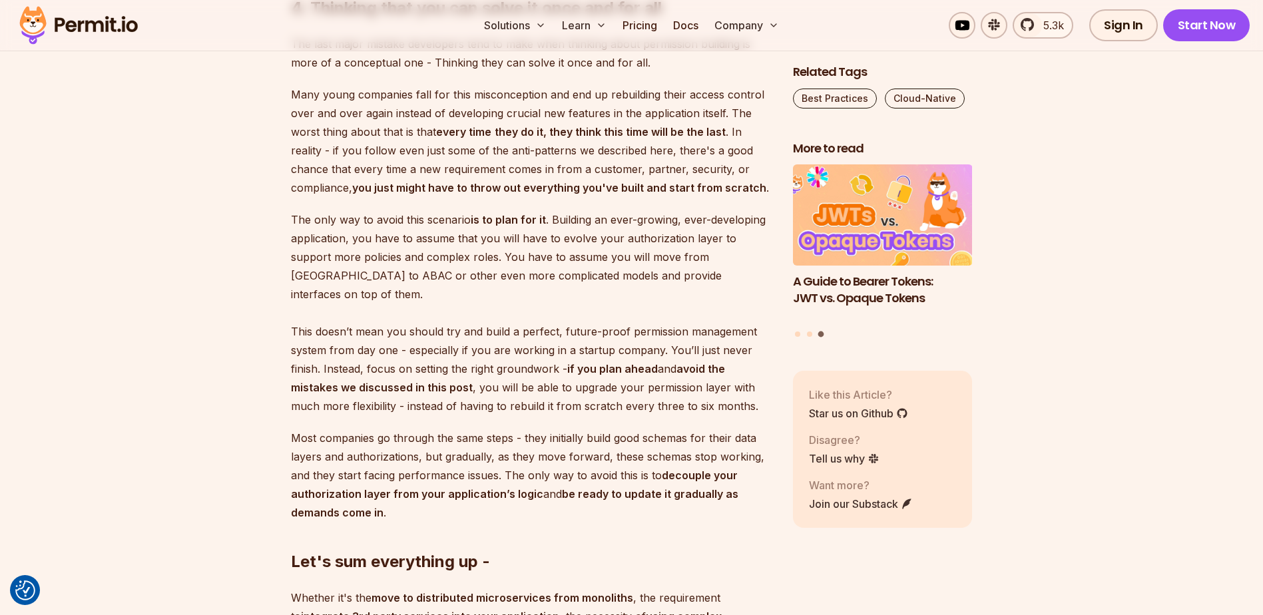
click at [632, 252] on p "The only way to avoid this scenario is to plan for it . Building an ever-growin…" at bounding box center [531, 312] width 481 height 205
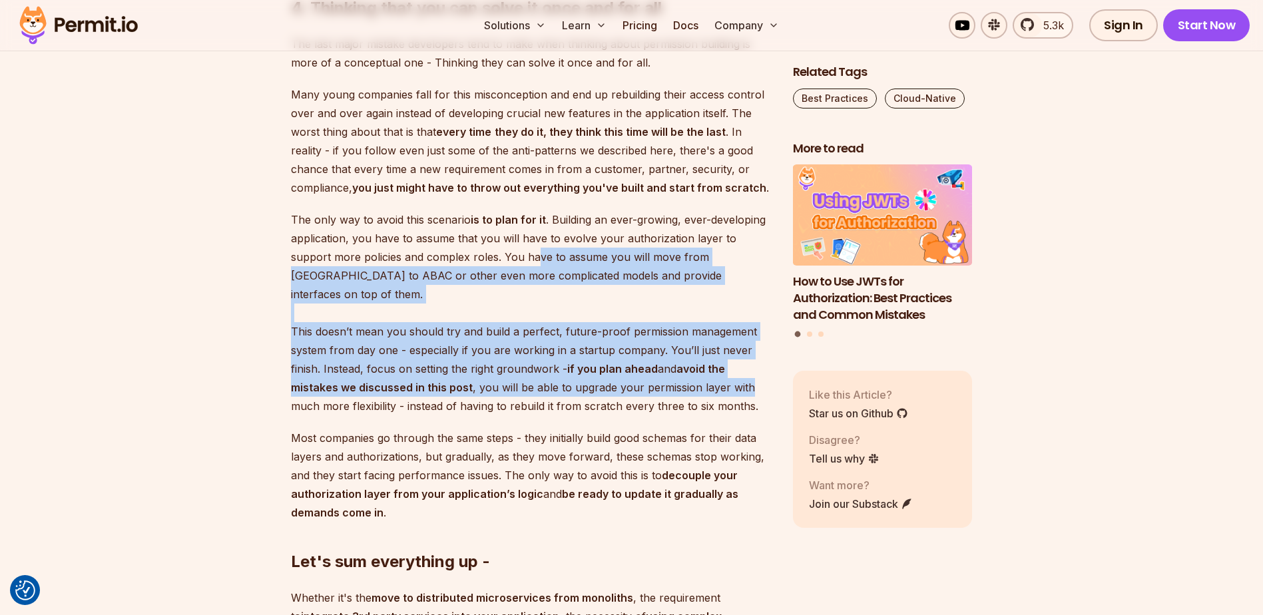
drag, startPoint x: 496, startPoint y: 262, endPoint x: 762, endPoint y: 360, distance: 283.9
click at [763, 360] on p "The only way to avoid this scenario is to plan for it . Building an ever-growin…" at bounding box center [531, 312] width 481 height 205
click at [761, 360] on p "The only way to avoid this scenario is to plan for it . Building an ever-growin…" at bounding box center [531, 312] width 481 height 205
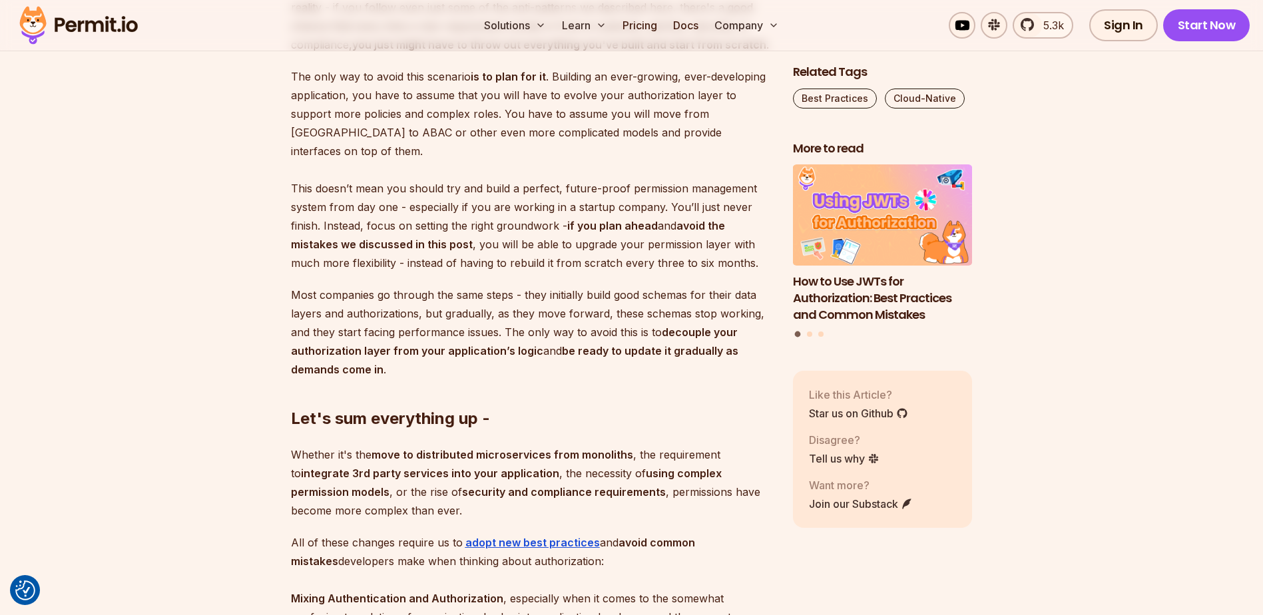
scroll to position [6102, 0]
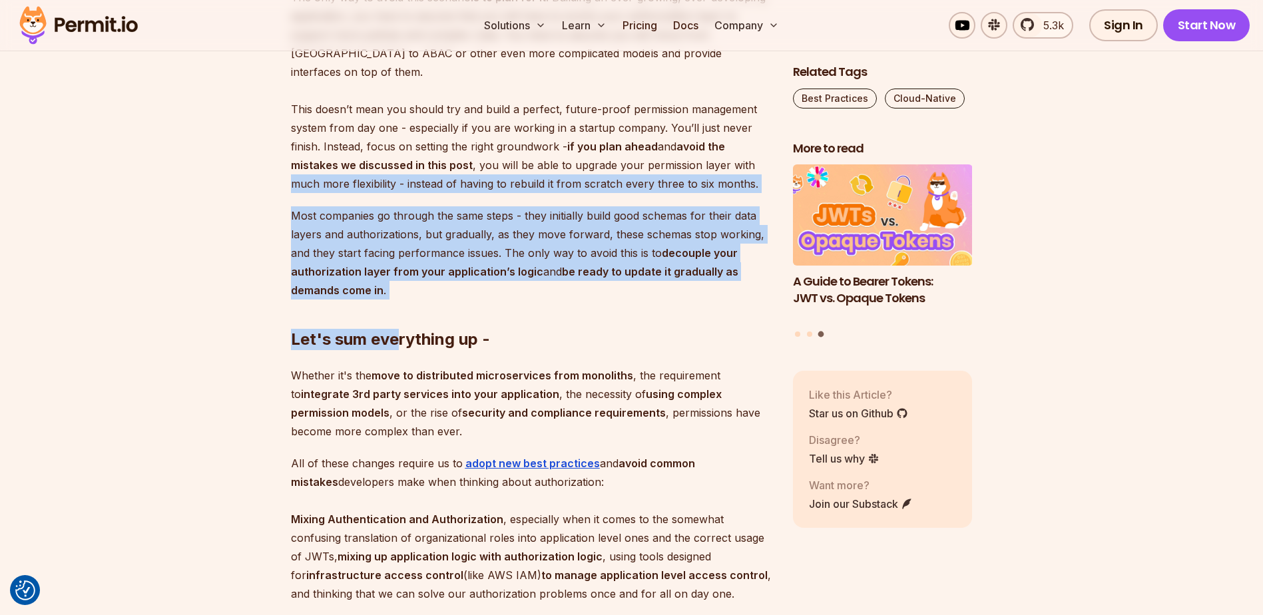
drag, startPoint x: 290, startPoint y: 164, endPoint x: 401, endPoint y: 264, distance: 149.5
click at [401, 276] on h2 "Let's sum everything up -" at bounding box center [531, 313] width 481 height 75
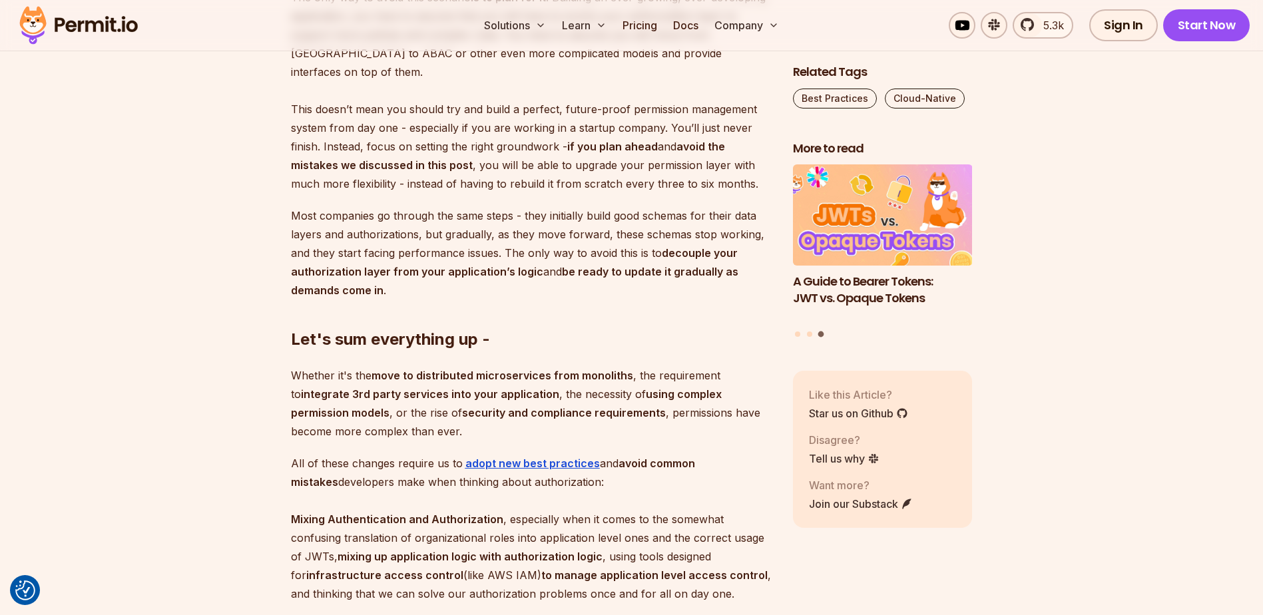
click at [315, 263] on p "Most companies go through the same steps - they initially build good schemas fo…" at bounding box center [531, 252] width 481 height 93
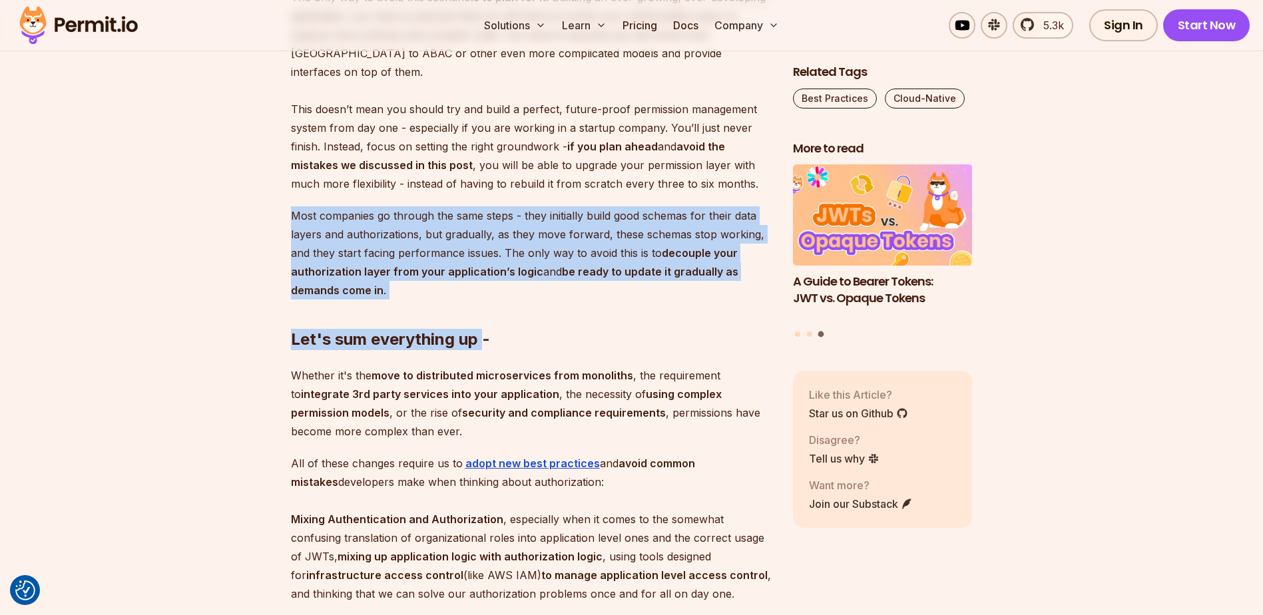
drag, startPoint x: 284, startPoint y: 201, endPoint x: 483, endPoint y: 306, distance: 225.4
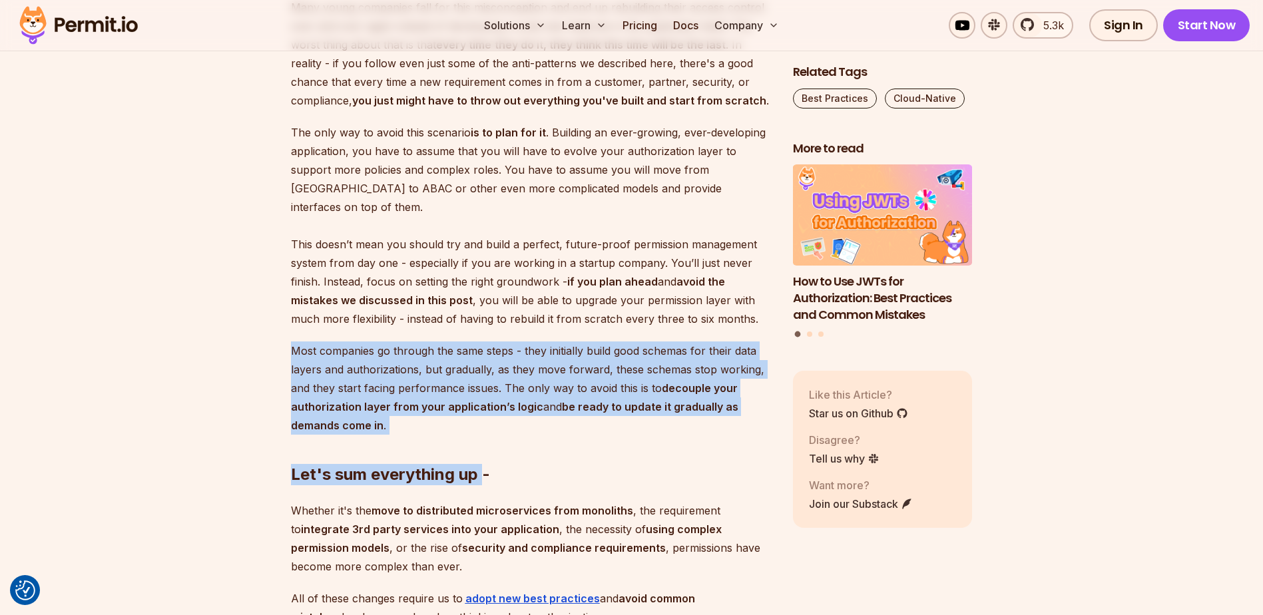
scroll to position [5879, 0]
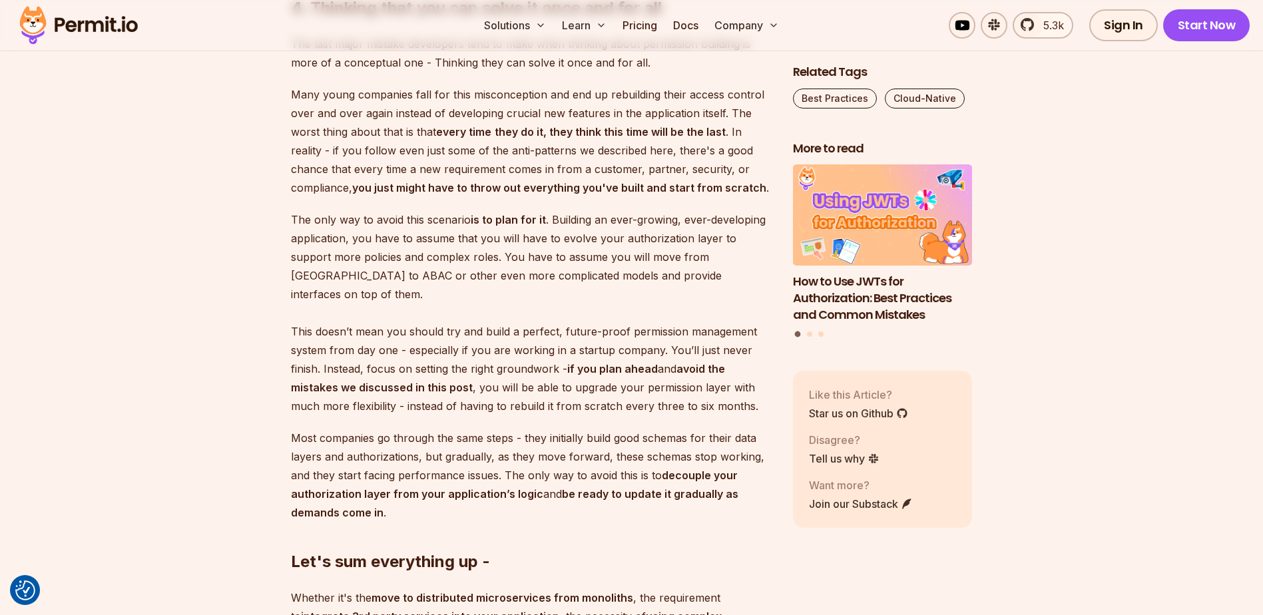
drag, startPoint x: 385, startPoint y: 273, endPoint x: 366, endPoint y: 270, distance: 18.9
click at [385, 272] on p "The only way to avoid this scenario is to plan for it . Building an ever-growin…" at bounding box center [531, 312] width 481 height 205
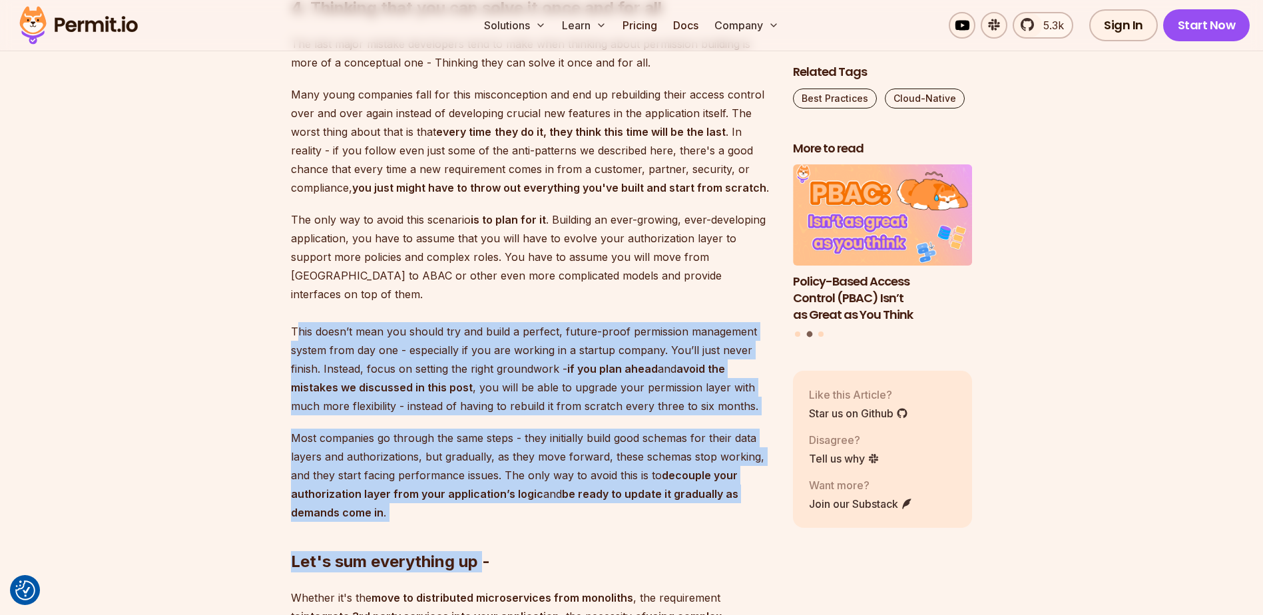
drag, startPoint x: 302, startPoint y: 303, endPoint x: 489, endPoint y: 505, distance: 274.6
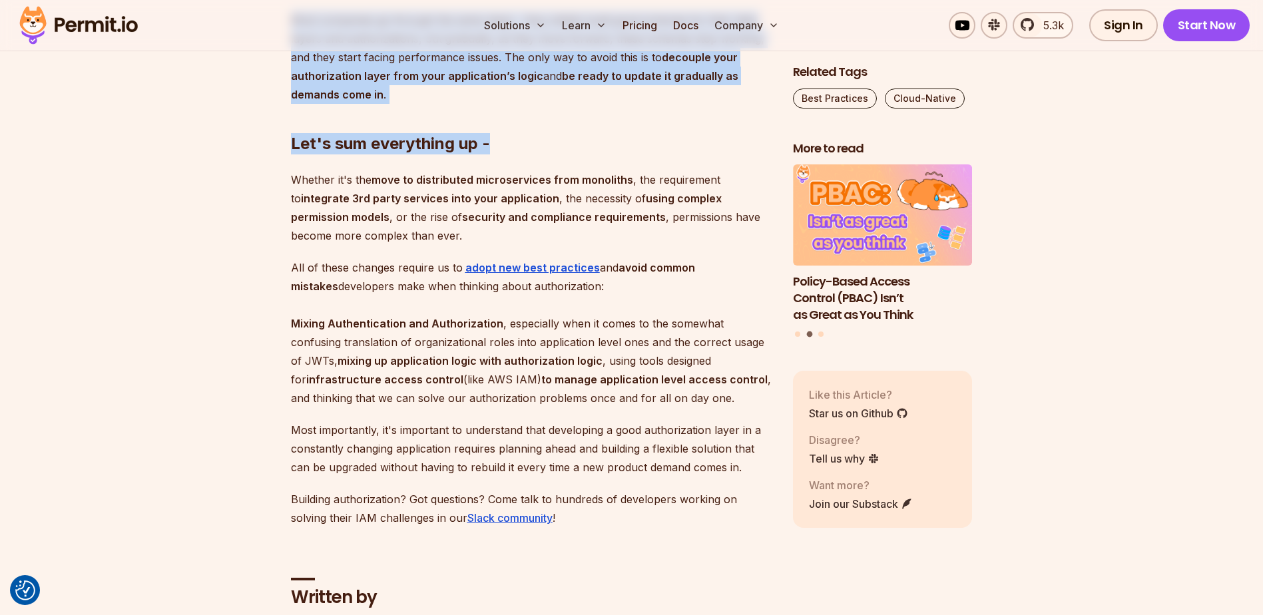
scroll to position [6323, 0]
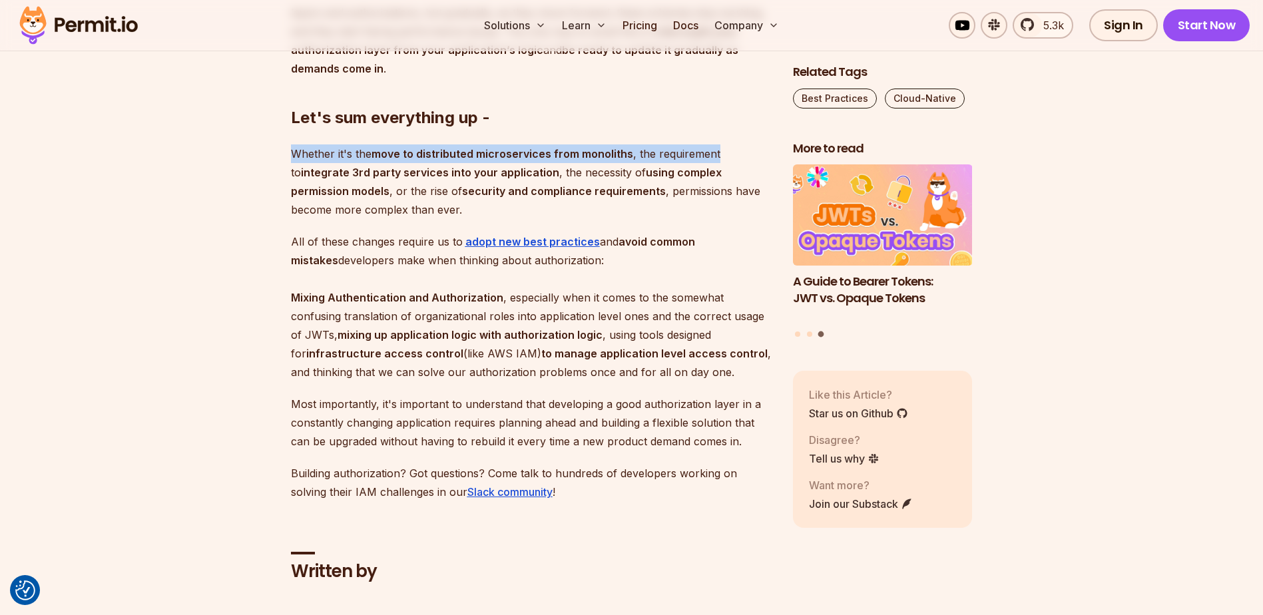
drag, startPoint x: 296, startPoint y: 132, endPoint x: 753, endPoint y: 121, distance: 458.1
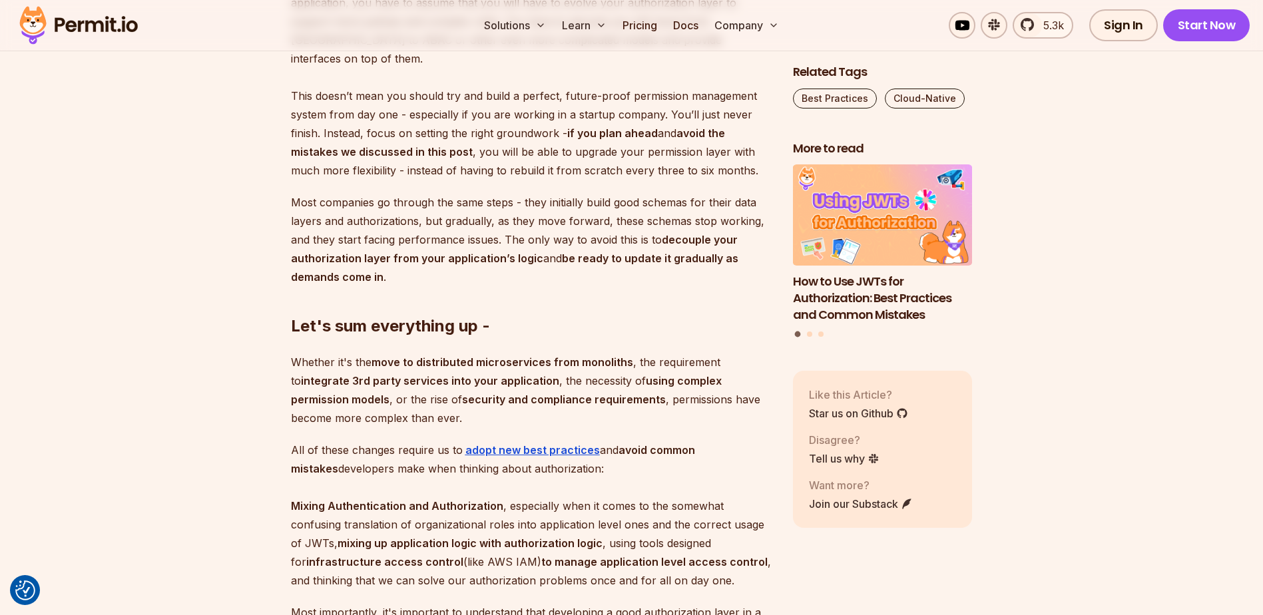
scroll to position [6102, 0]
